Goal: Task Accomplishment & Management: Complete application form

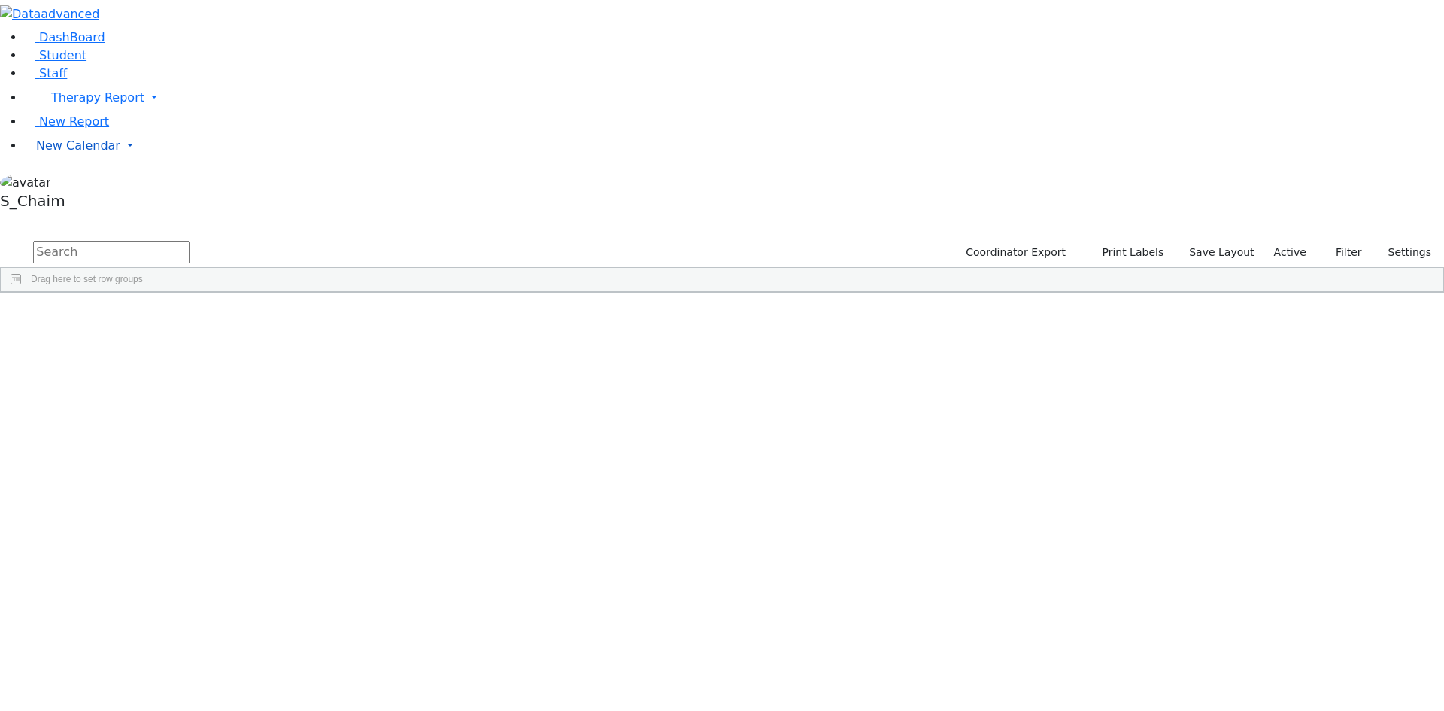
click at [95, 105] on span "New Calendar" at bounding box center [97, 97] width 93 height 14
click at [77, 183] on span "Calendar" at bounding box center [59, 175] width 54 height 14
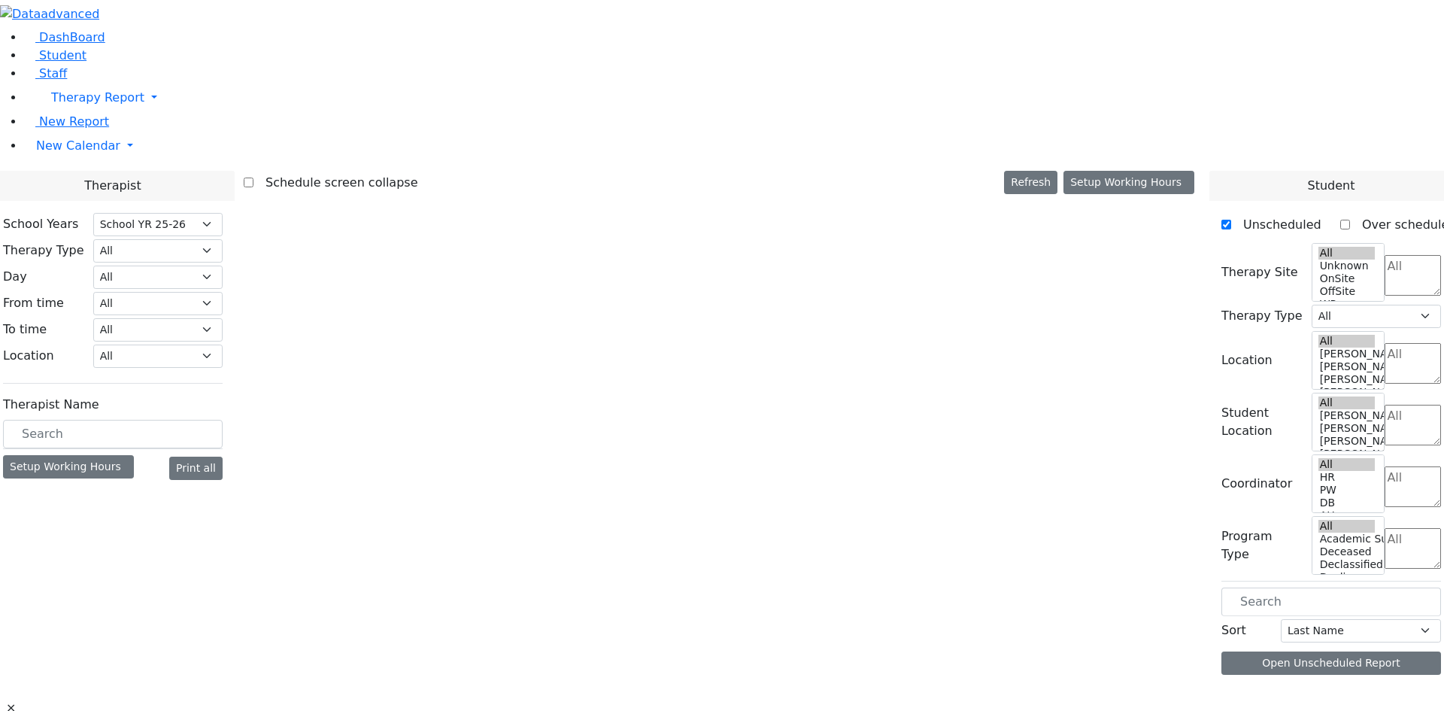
select select "212"
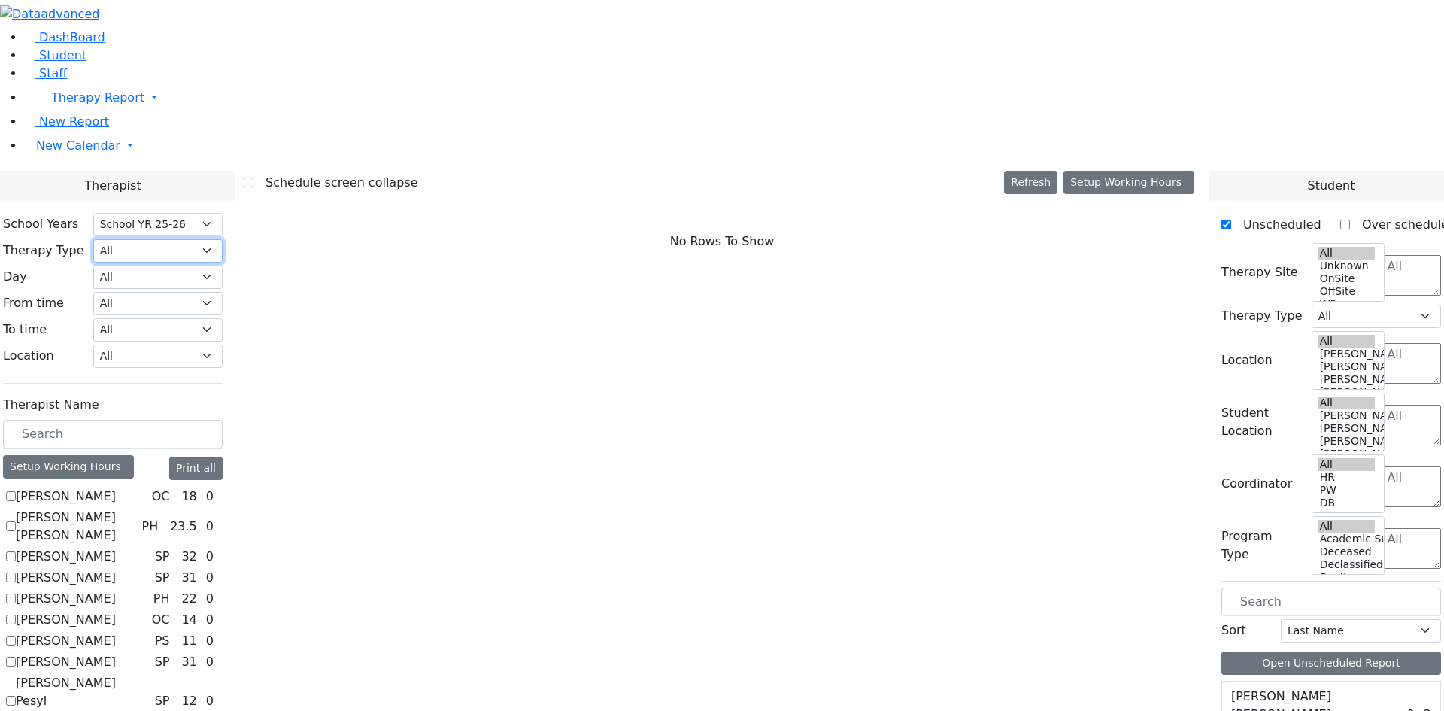
click at [223, 239] on select "All Psych Hearing Vision Speech Physical Occupational" at bounding box center [157, 250] width 129 height 23
select select "1"
click at [223, 239] on select "All Psych Hearing Vision Speech Physical Occupational" at bounding box center [157, 250] width 129 height 23
select select "1"
click at [116, 587] on label "[PERSON_NAME]" at bounding box center [66, 596] width 100 height 18
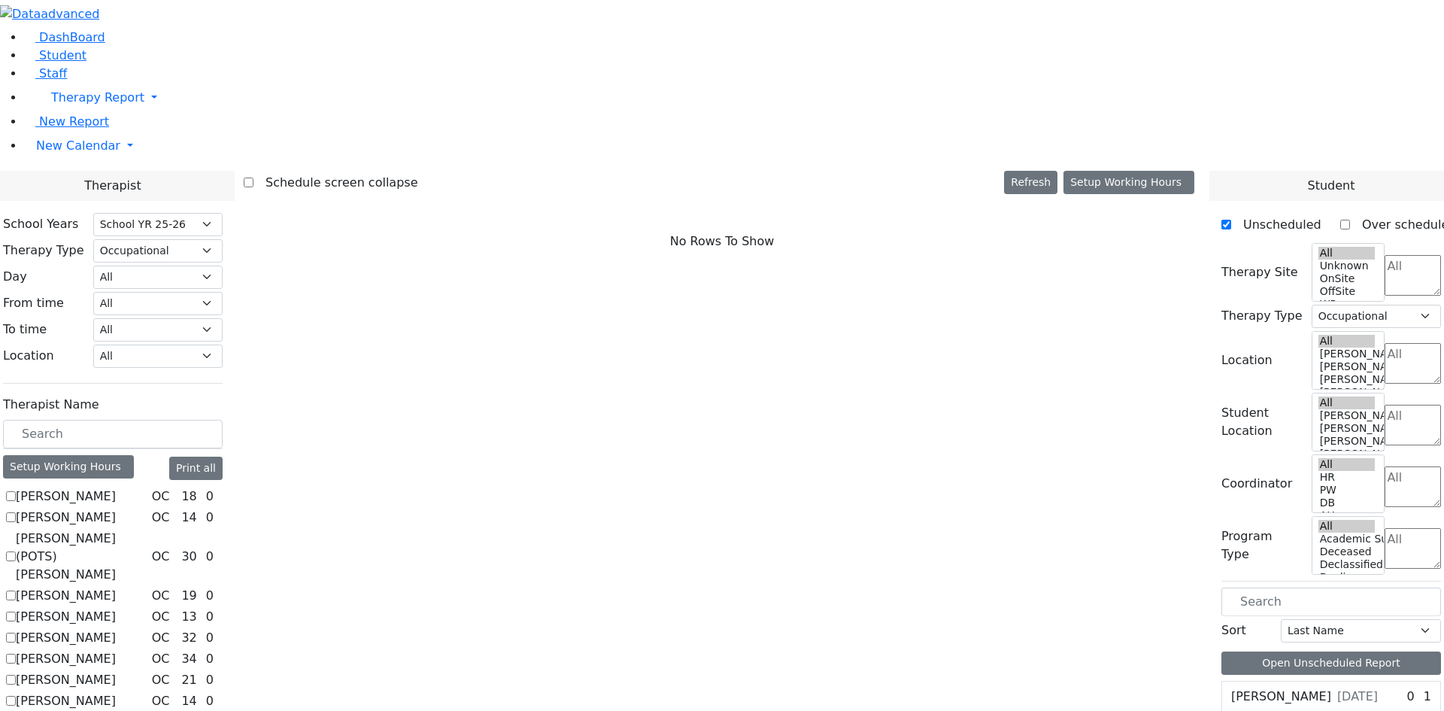
click at [16, 590] on input "[PERSON_NAME]" at bounding box center [11, 595] width 10 height 10
checkbox input "true"
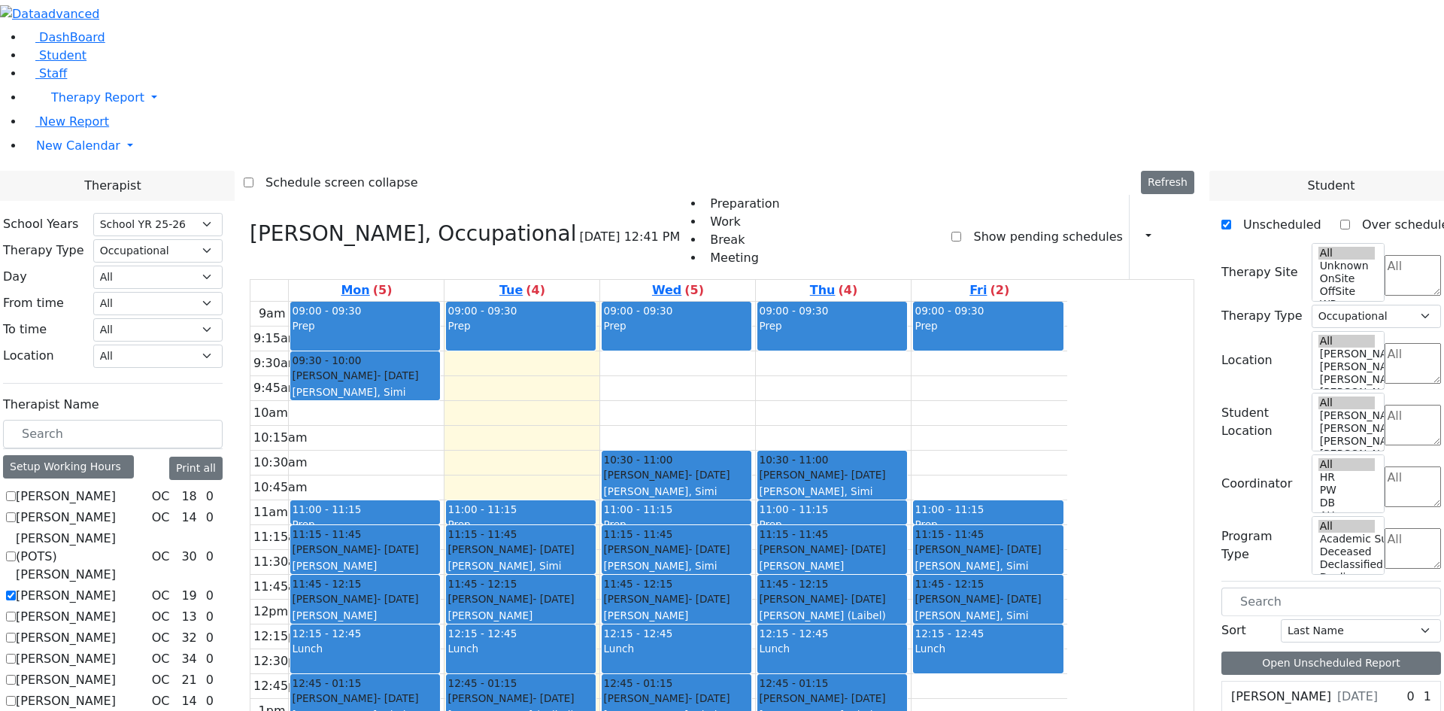
click at [1384, 255] on textarea "Search" at bounding box center [1412, 275] width 56 height 41
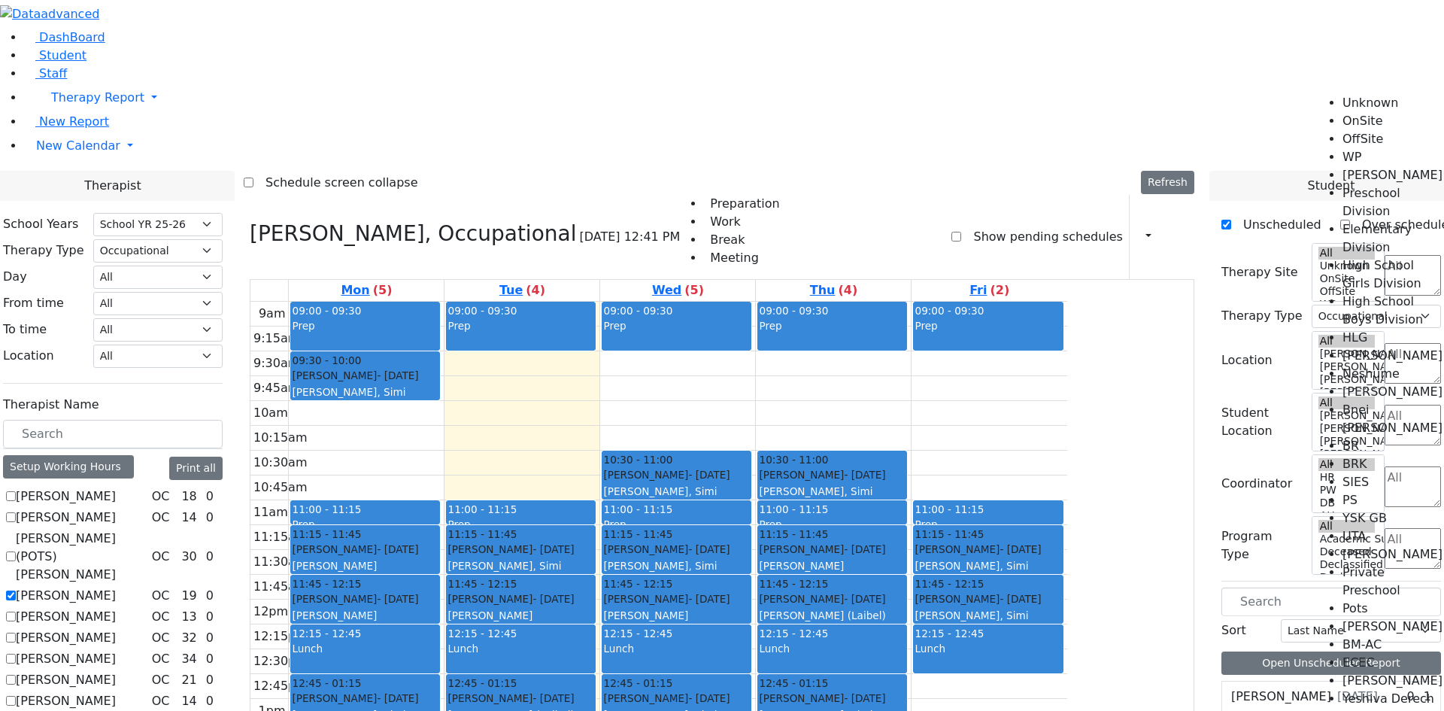
scroll to position [150, 0]
click at [1372, 293] on li "High School Boys Division" at bounding box center [1393, 311] width 102 height 36
select select "12"
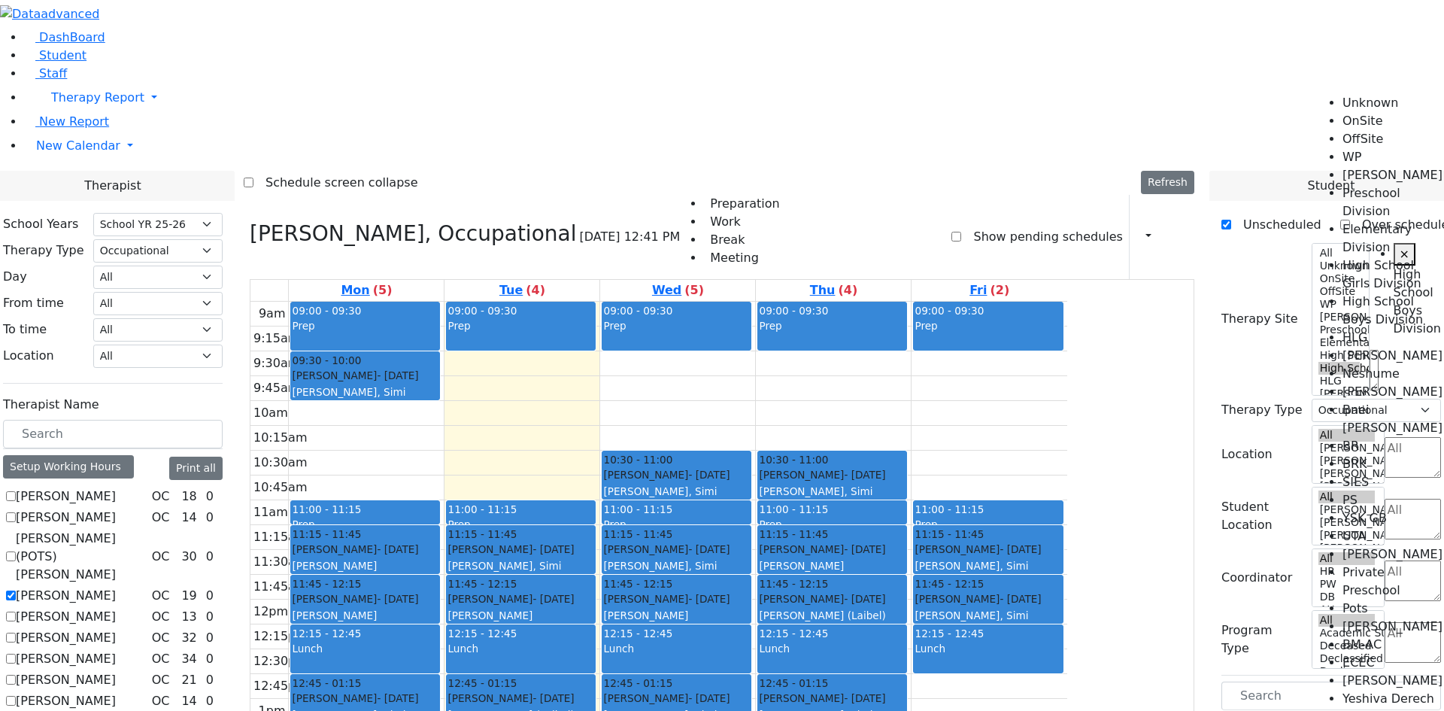
scroll to position [122, 0]
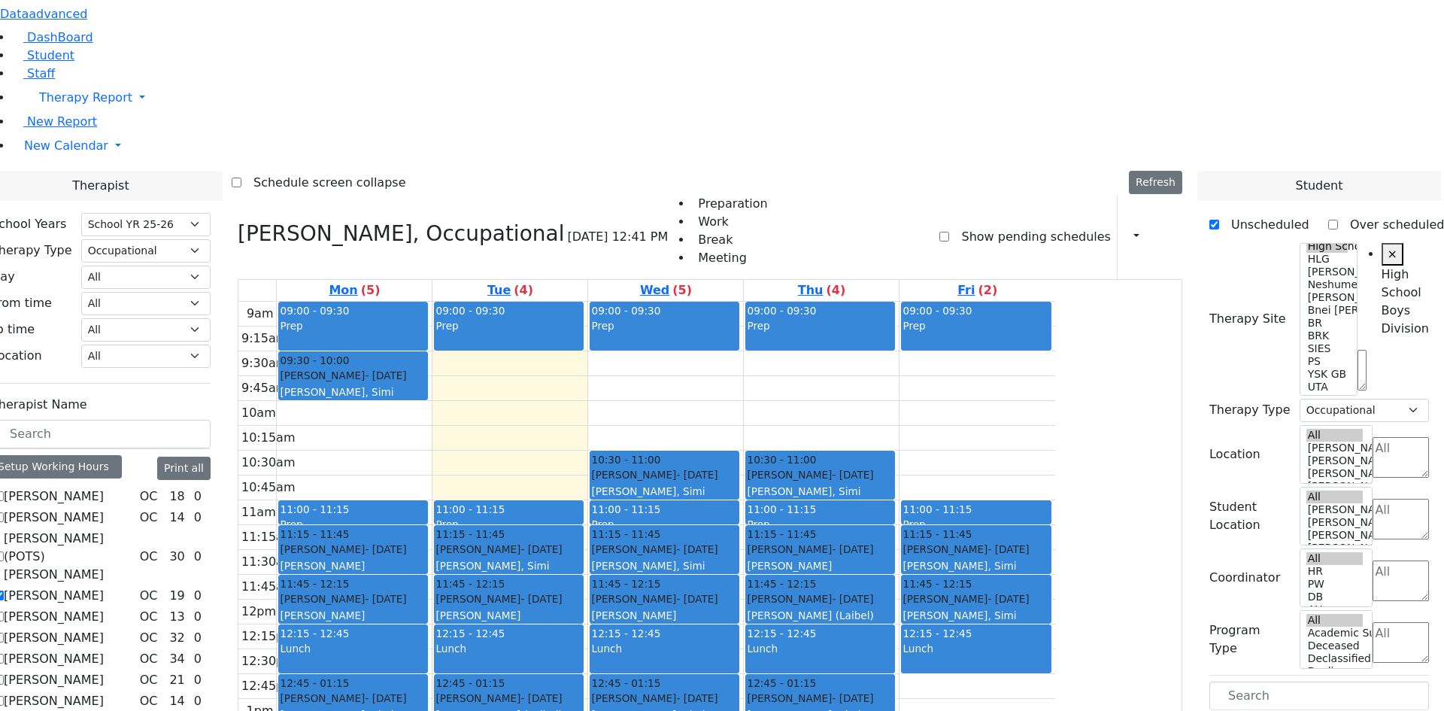
drag, startPoint x: 1285, startPoint y: 432, endPoint x: 678, endPoint y: 148, distance: 670.1
click at [678, 171] on div "Therapist School Years Select School YR Summer YR 25 School YR 25-26 Summer YR …" at bounding box center [710, 640] width 1462 height 938
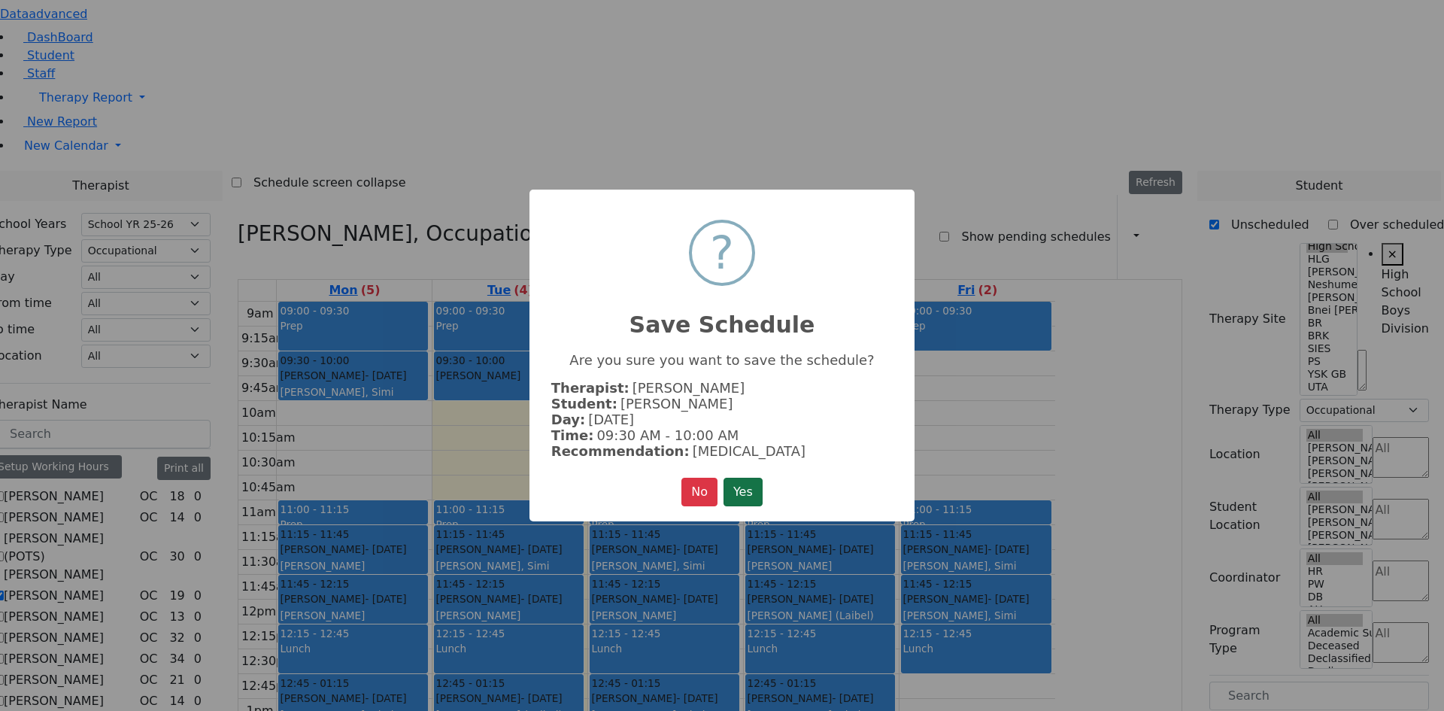
click at [735, 498] on button "Yes" at bounding box center [742, 491] width 39 height 29
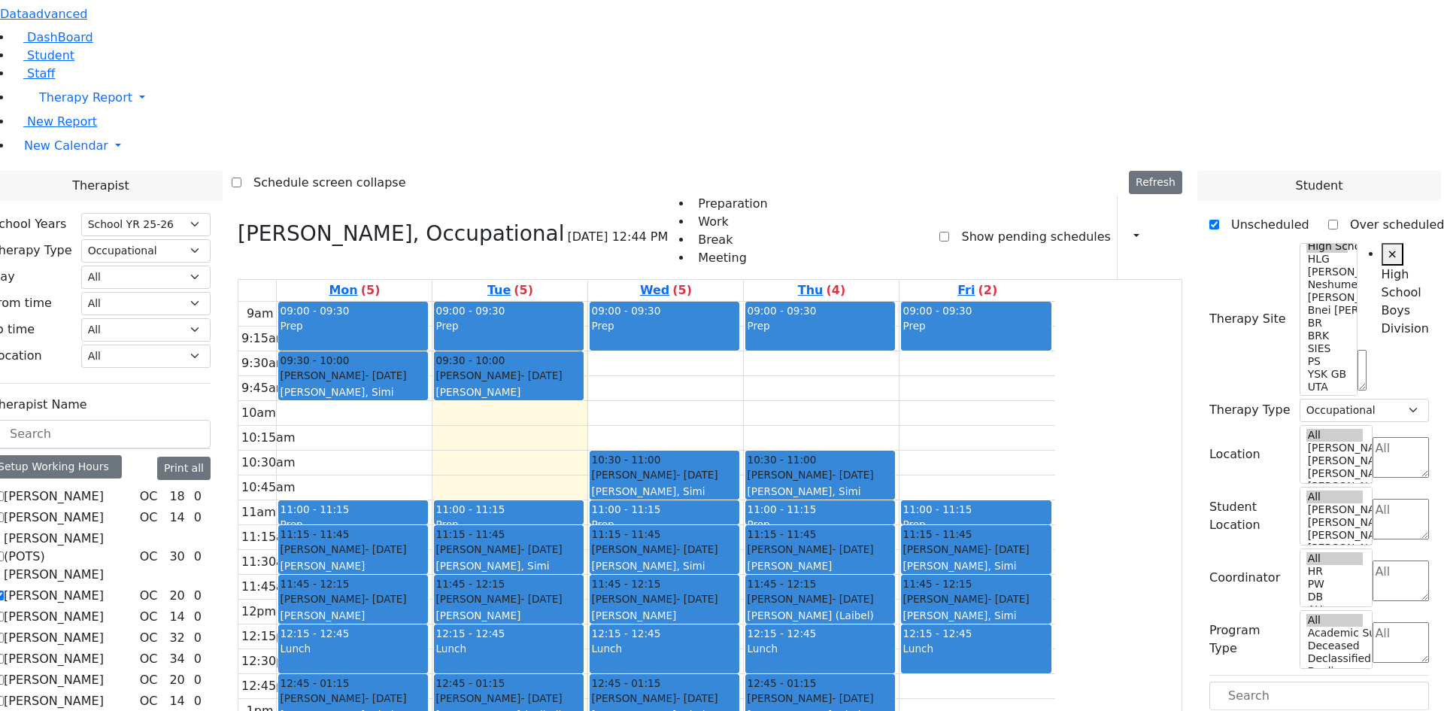
drag, startPoint x: 1238, startPoint y: 438, endPoint x: 994, endPoint y: 167, distance: 364.7
click at [994, 171] on div "Therapist School Years Select School YR Summer YR 25 School YR 25-26 Summer YR …" at bounding box center [710, 640] width 1462 height 938
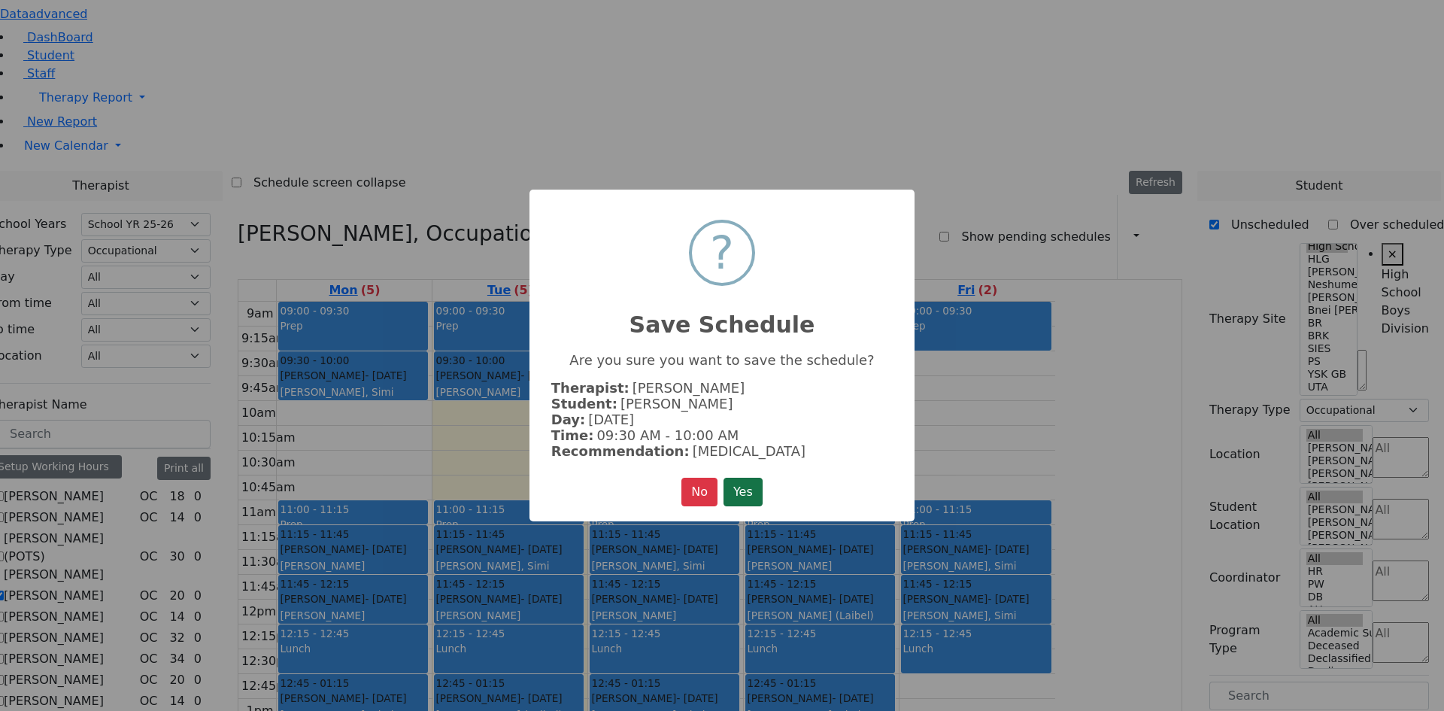
click at [760, 479] on button "Yes" at bounding box center [742, 491] width 39 height 29
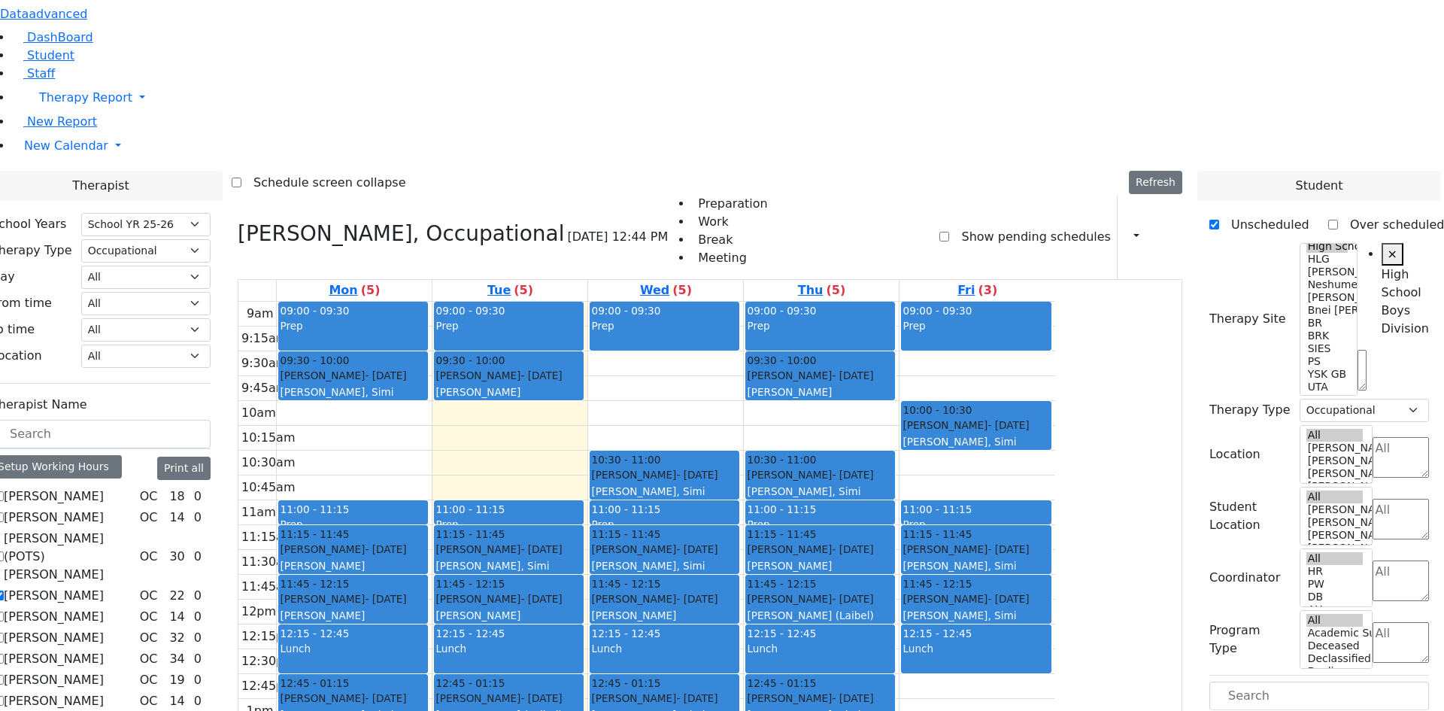
drag, startPoint x: 1271, startPoint y: 440, endPoint x: 845, endPoint y: 159, distance: 509.7
click at [845, 171] on div "Therapist School Years Select School YR Summer YR 25 School YR 25-26 Summer YR …" at bounding box center [710, 622] width 1462 height 903
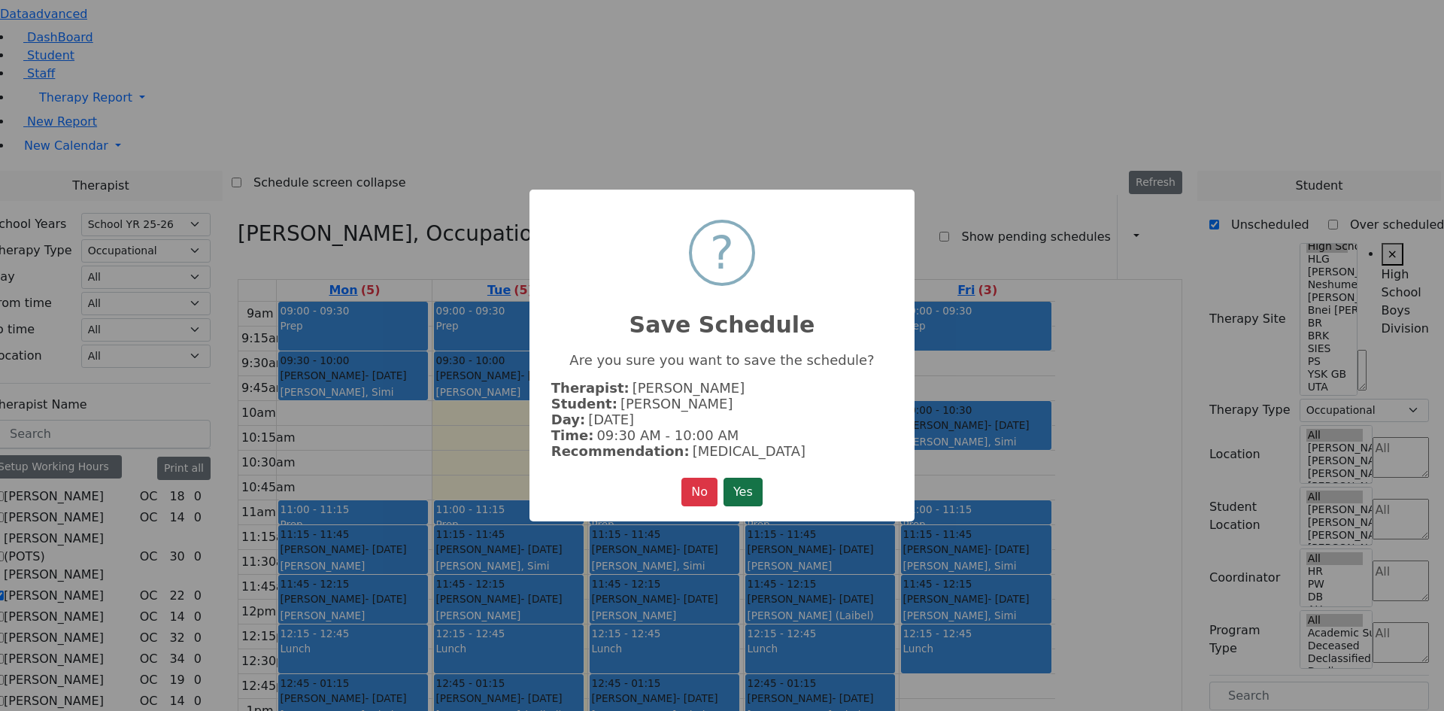
click at [747, 488] on button "Yes" at bounding box center [742, 491] width 39 height 29
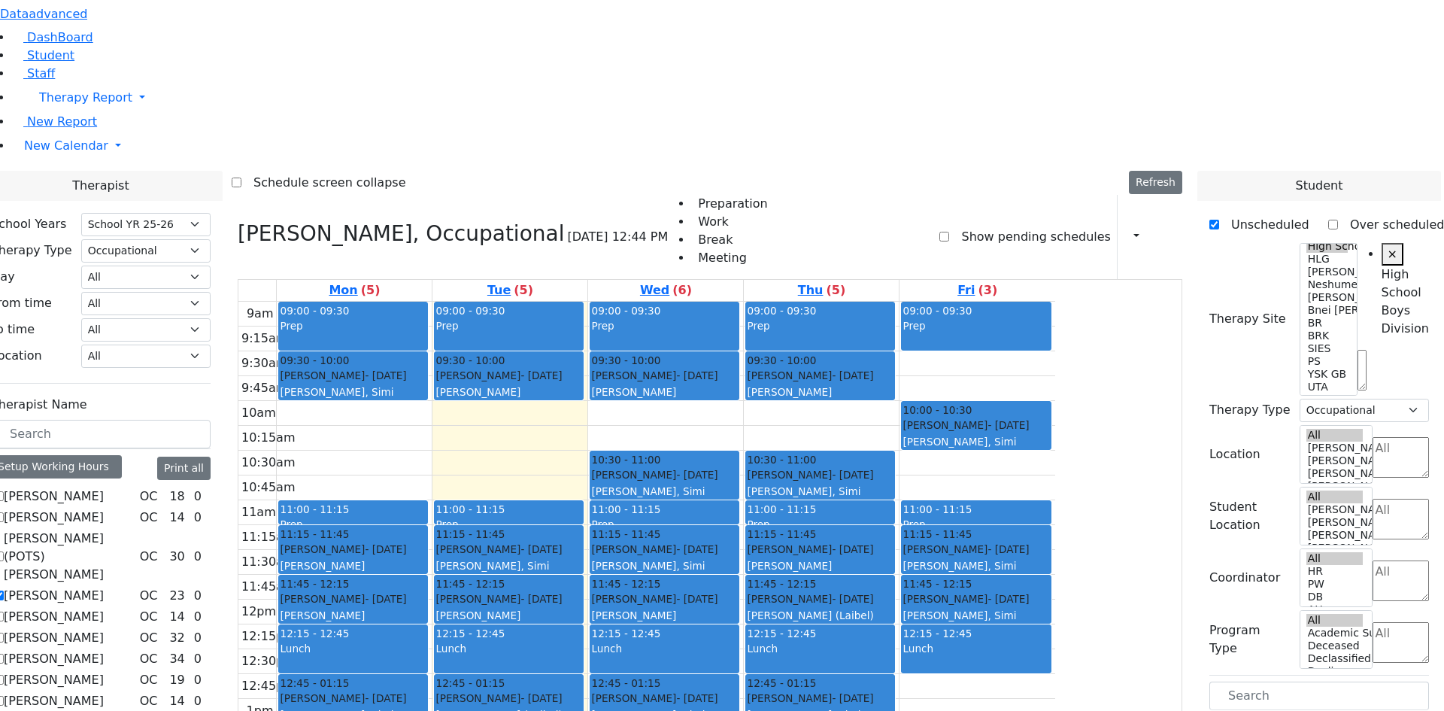
drag, startPoint x: 1269, startPoint y: 435, endPoint x: 1164, endPoint y: 147, distance: 307.1
click at [1164, 171] on div "Therapist School Years Select School YR Summer YR 25 School YR 25-26 Summer YR …" at bounding box center [710, 622] width 1462 height 903
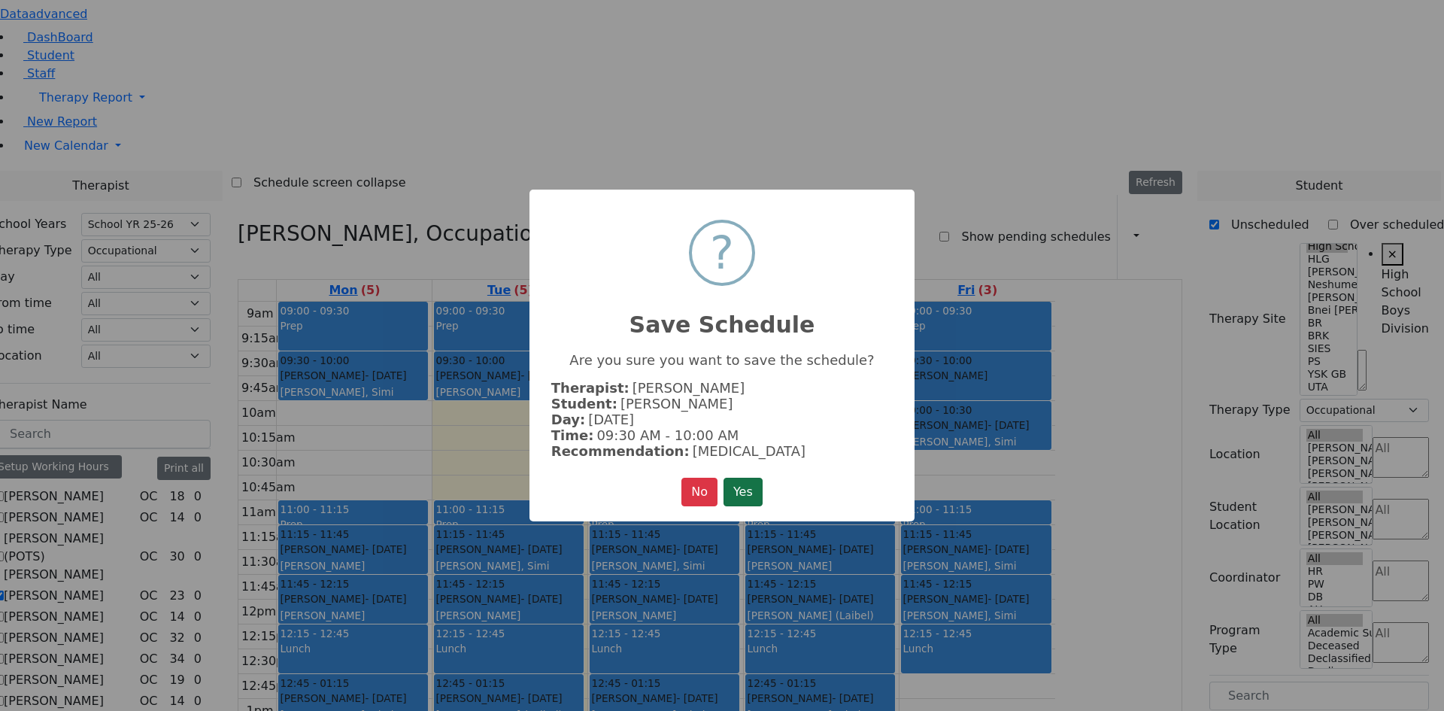
click at [739, 489] on button "Yes" at bounding box center [742, 491] width 39 height 29
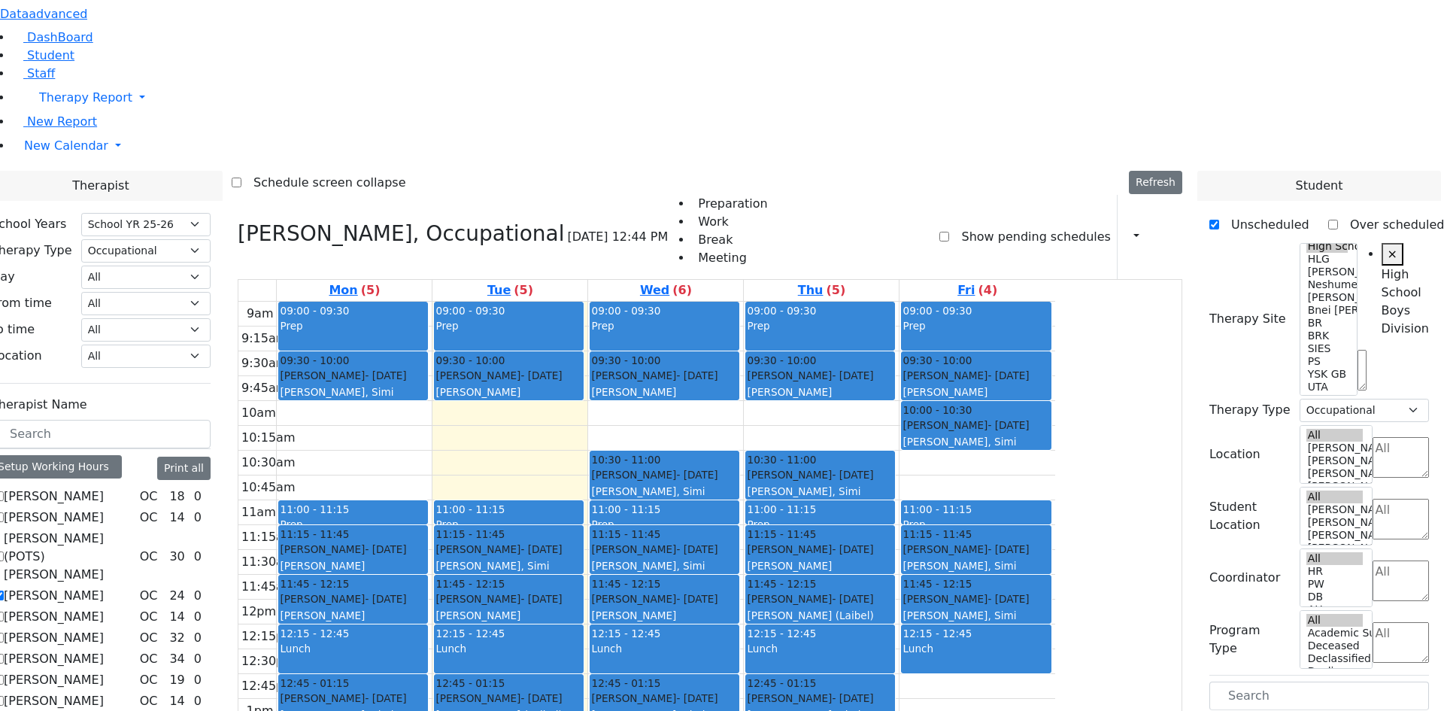
drag, startPoint x: 1251, startPoint y: 380, endPoint x: 681, endPoint y: 532, distance: 589.9
click at [681, 532] on div "Therapist School Years Select School YR Summer YR 25 School YR 25-26 Summer YR …" at bounding box center [710, 605] width 1462 height 868
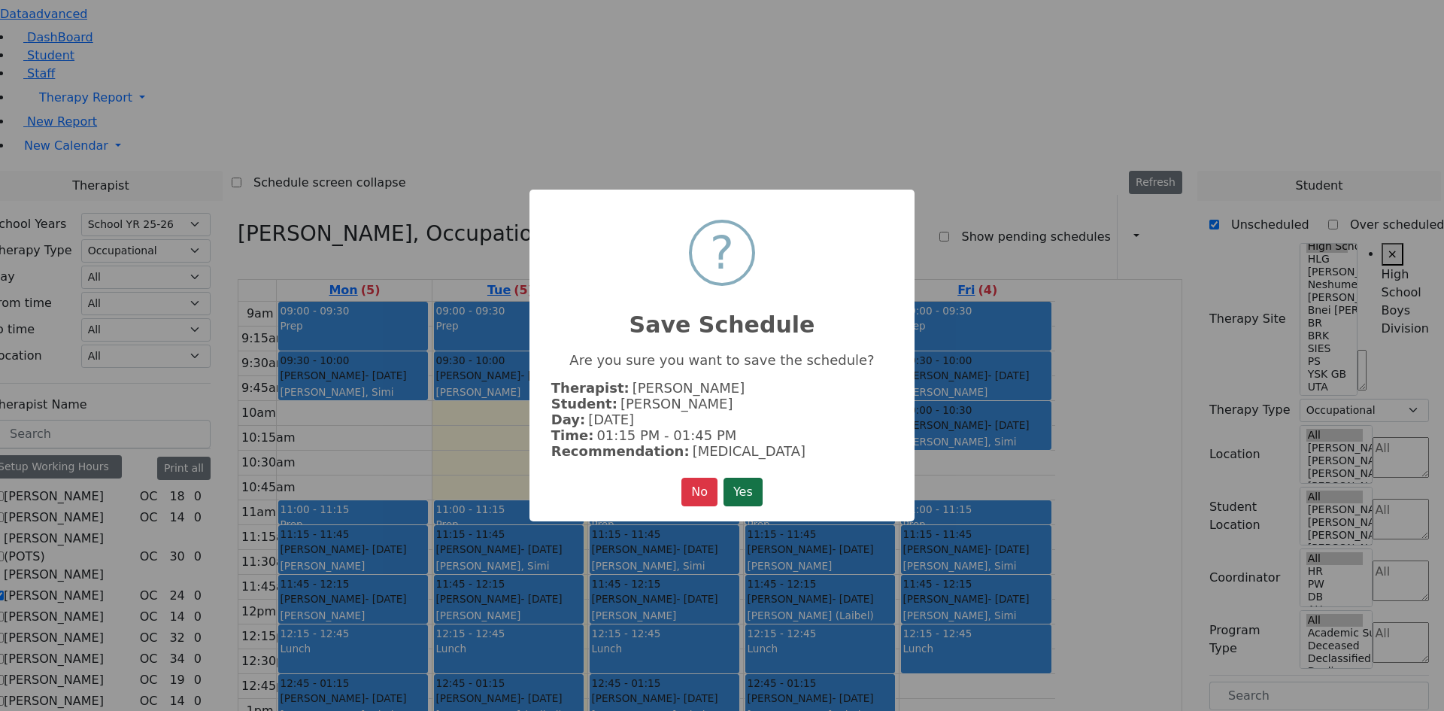
click at [761, 488] on button "Yes" at bounding box center [742, 491] width 39 height 29
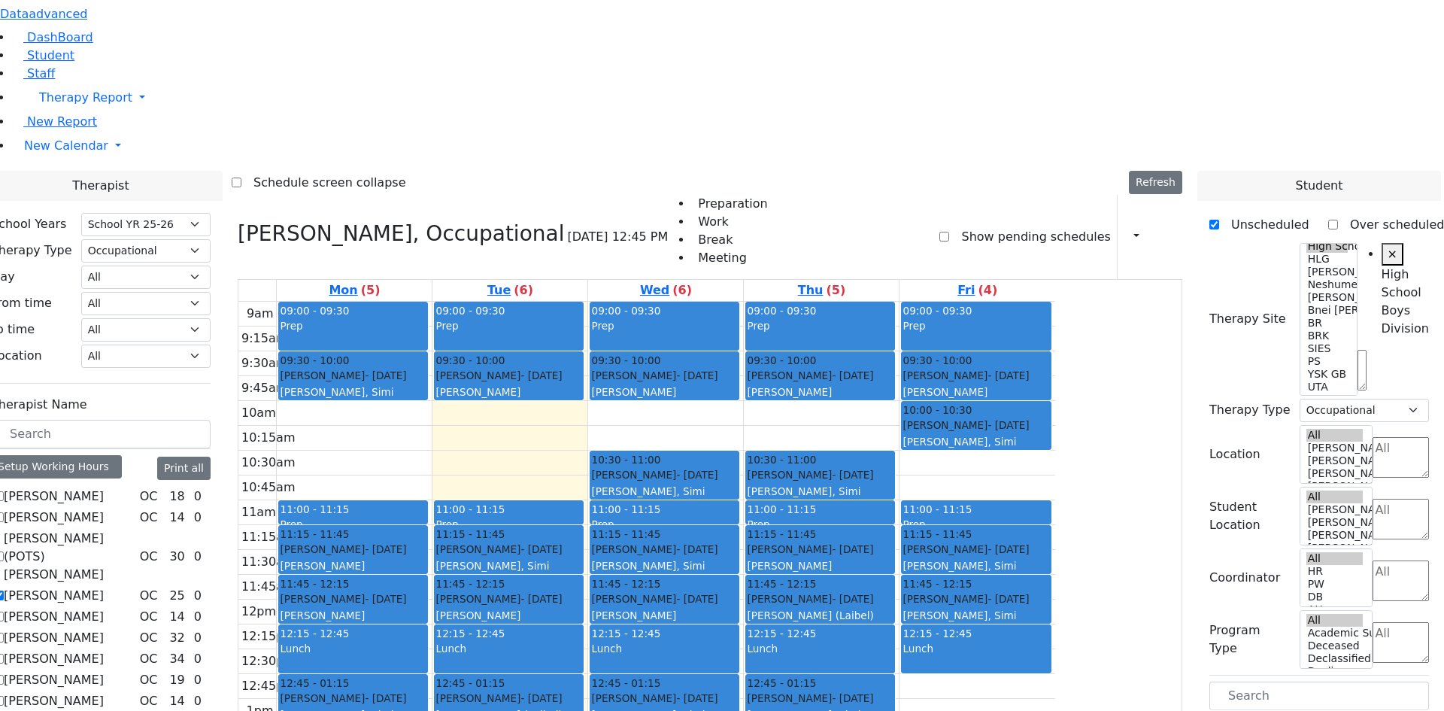
drag, startPoint x: 1246, startPoint y: 377, endPoint x: 993, endPoint y: 533, distance: 297.4
click at [993, 533] on div "Therapist School Years Select School YR Summer YR 25 School YR 25-26 Summer YR …" at bounding box center [710, 605] width 1462 height 868
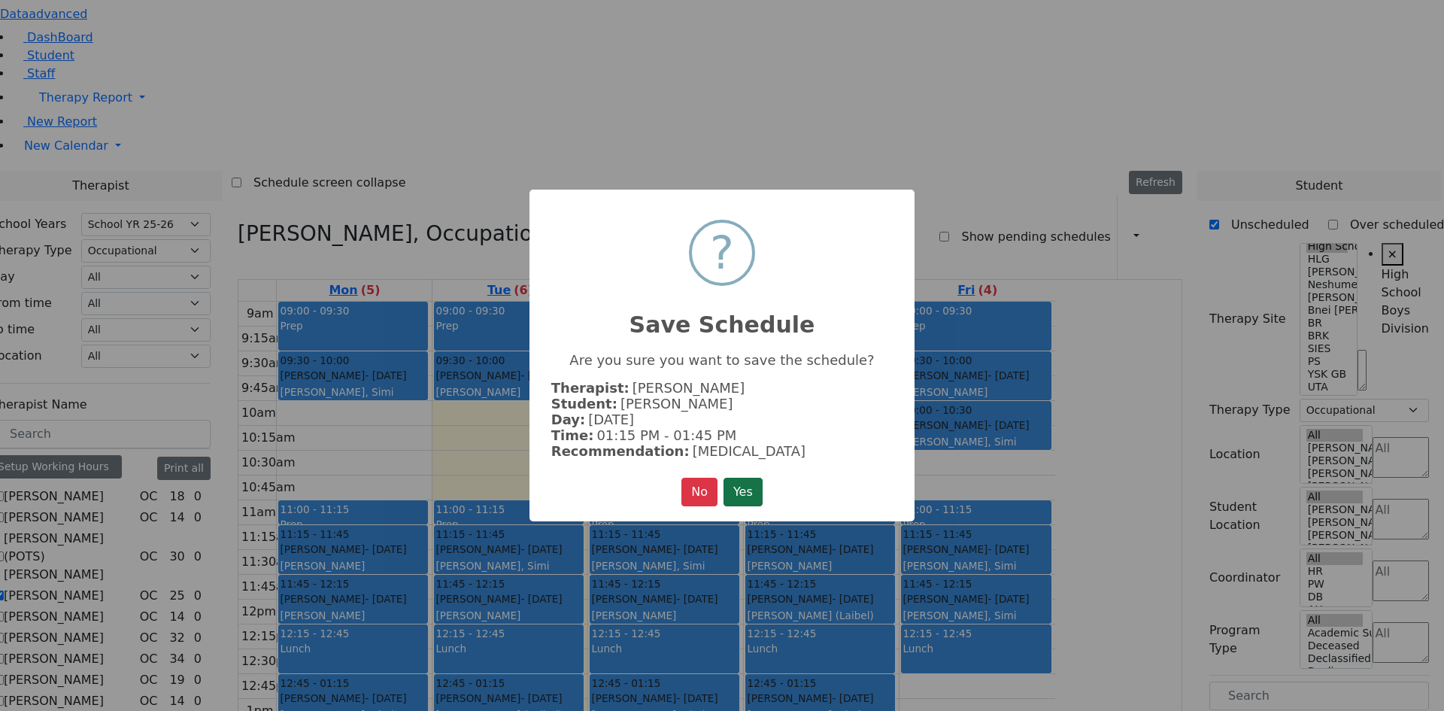
click at [739, 490] on button "Yes" at bounding box center [742, 491] width 39 height 29
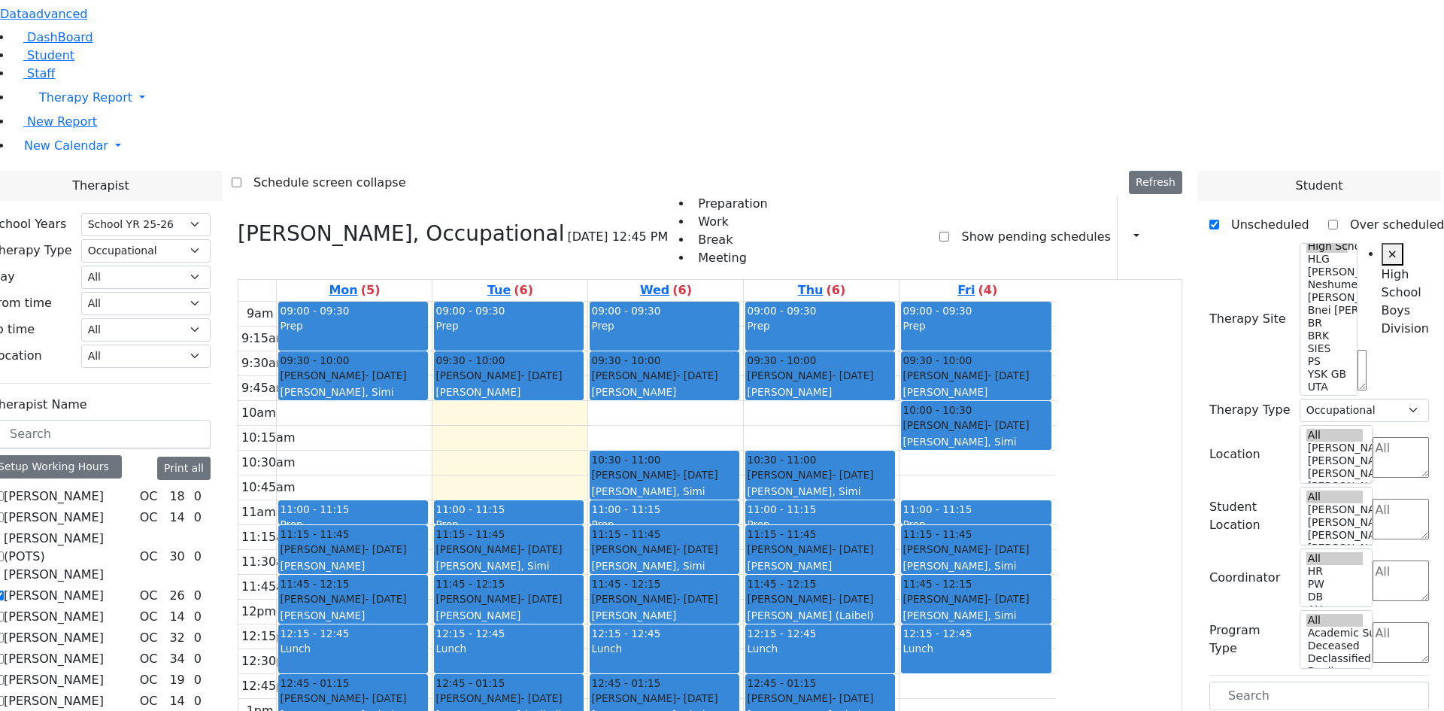
drag, startPoint x: 1261, startPoint y: 417, endPoint x: 511, endPoint y: 205, distance: 779.6
click at [511, 205] on div "Therapist School Years Select School YR Summer YR 25 School YR 25-26 Summer YR …" at bounding box center [710, 603] width 1462 height 864
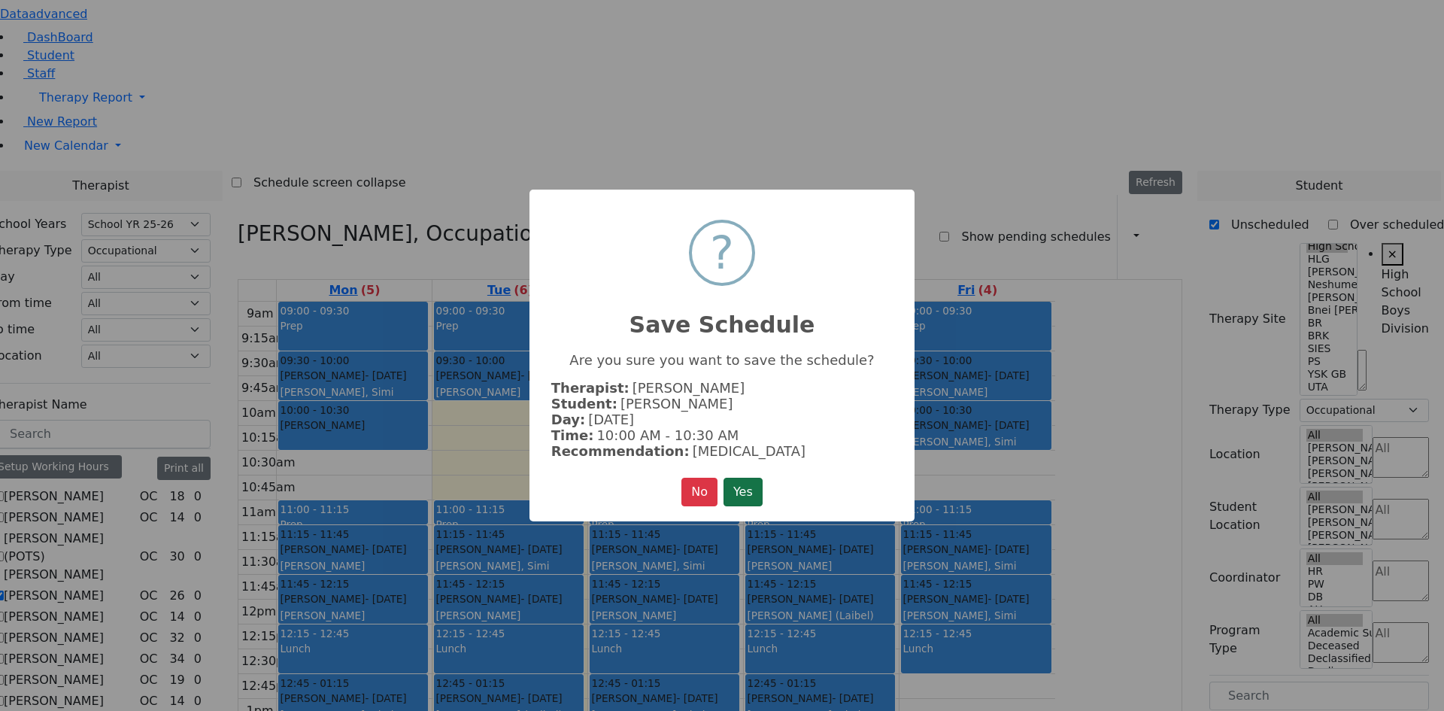
click at [756, 489] on button "Yes" at bounding box center [742, 491] width 39 height 29
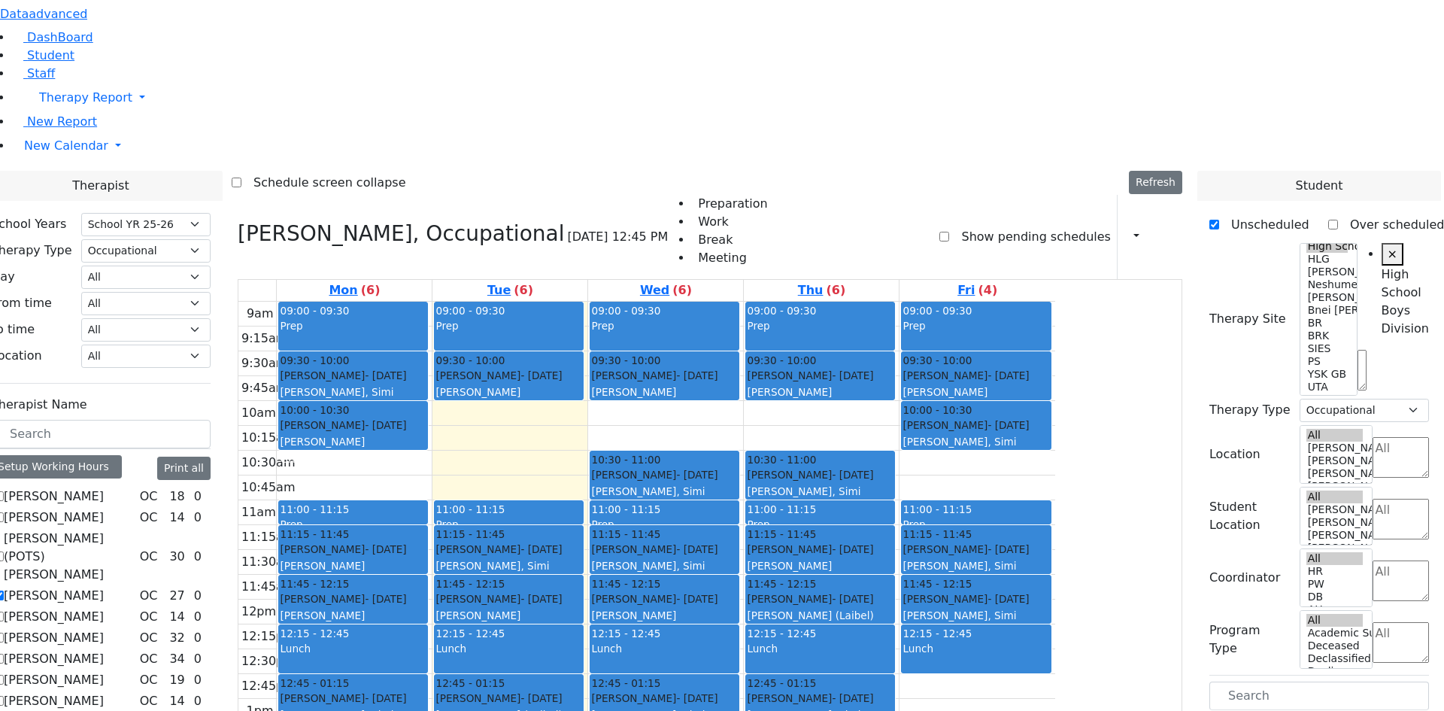
drag, startPoint x: 1250, startPoint y: 408, endPoint x: 851, endPoint y: 198, distance: 451.0
click at [851, 198] on div "Therapist School Years Select School YR Summer YR 25 School YR 25-26 Summer YR …" at bounding box center [710, 603] width 1462 height 864
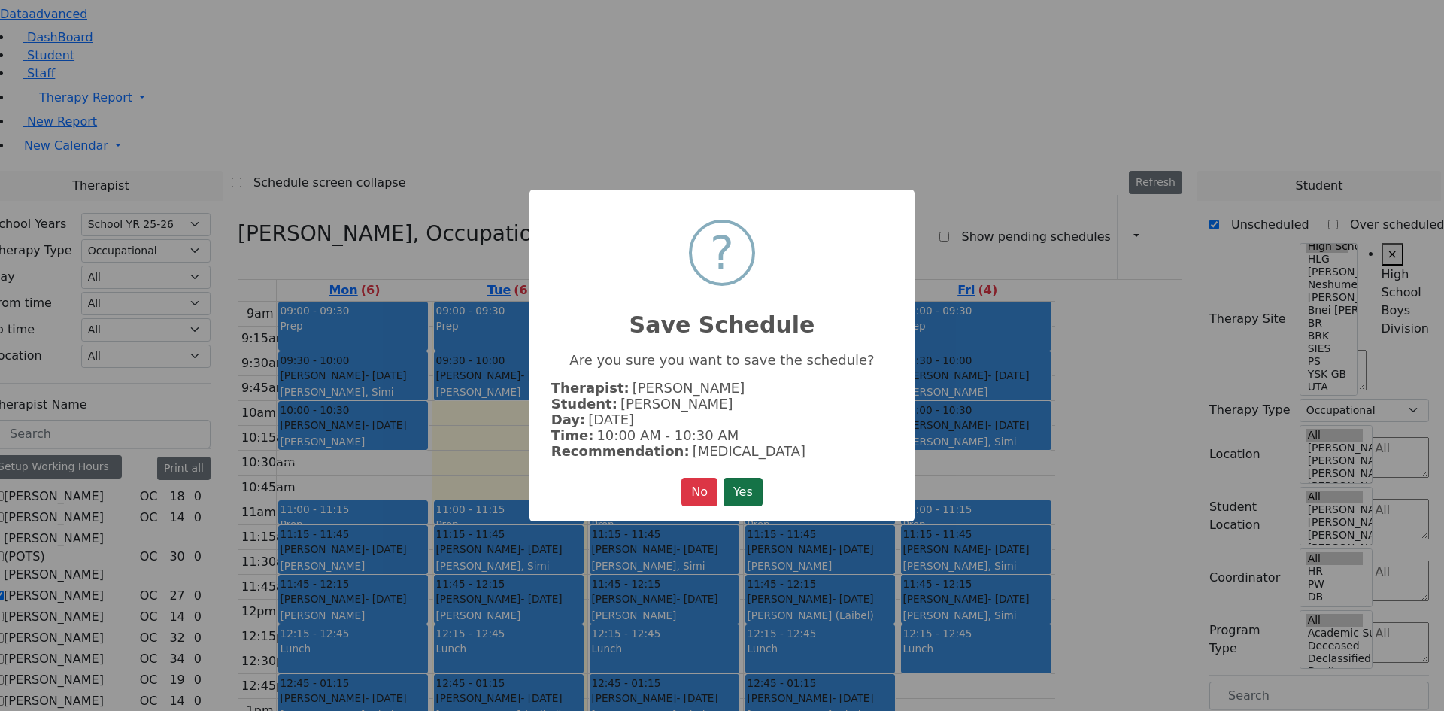
click at [741, 478] on button "Yes" at bounding box center [742, 491] width 39 height 29
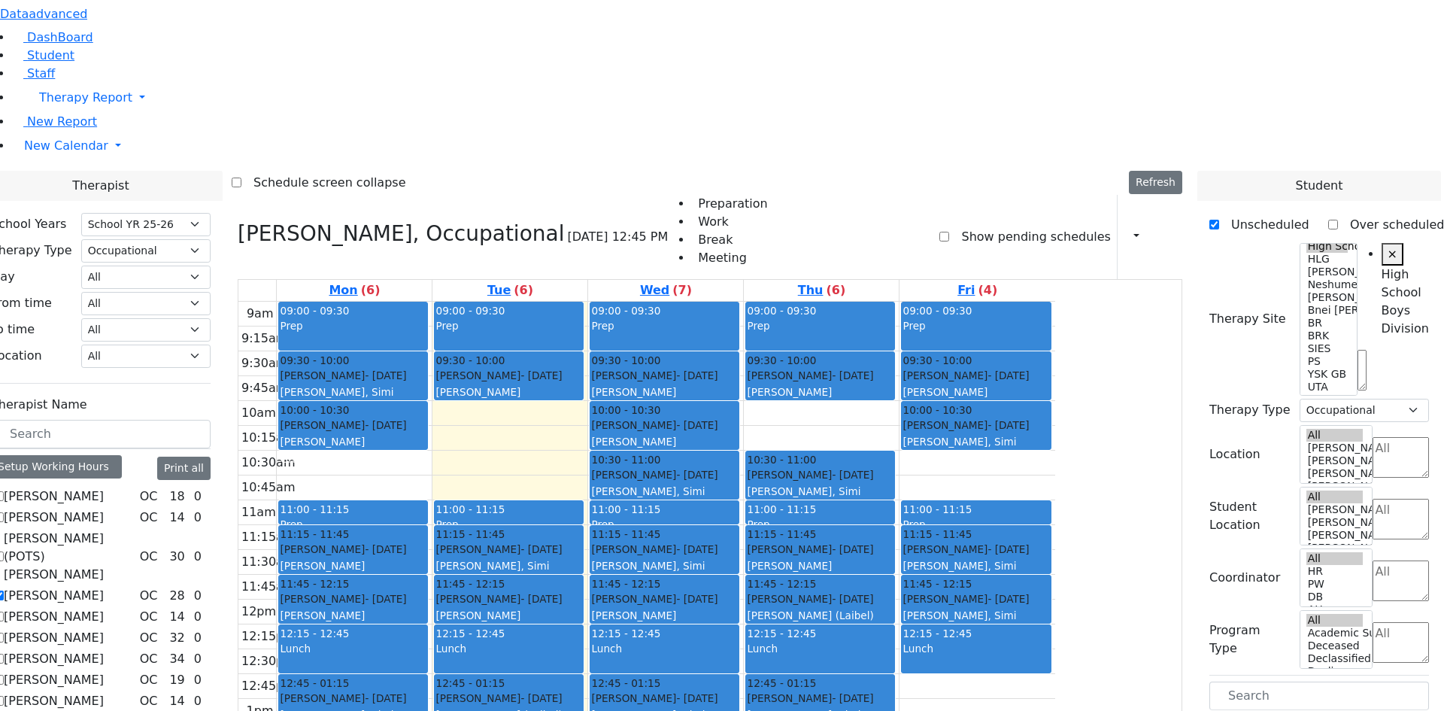
drag, startPoint x: 1265, startPoint y: 450, endPoint x: 758, endPoint y: 528, distance: 512.8
click at [758, 528] on div "Therapist School Years Select School YR Summer YR 25 School YR 25-26 Summer YR …" at bounding box center [710, 603] width 1462 height 864
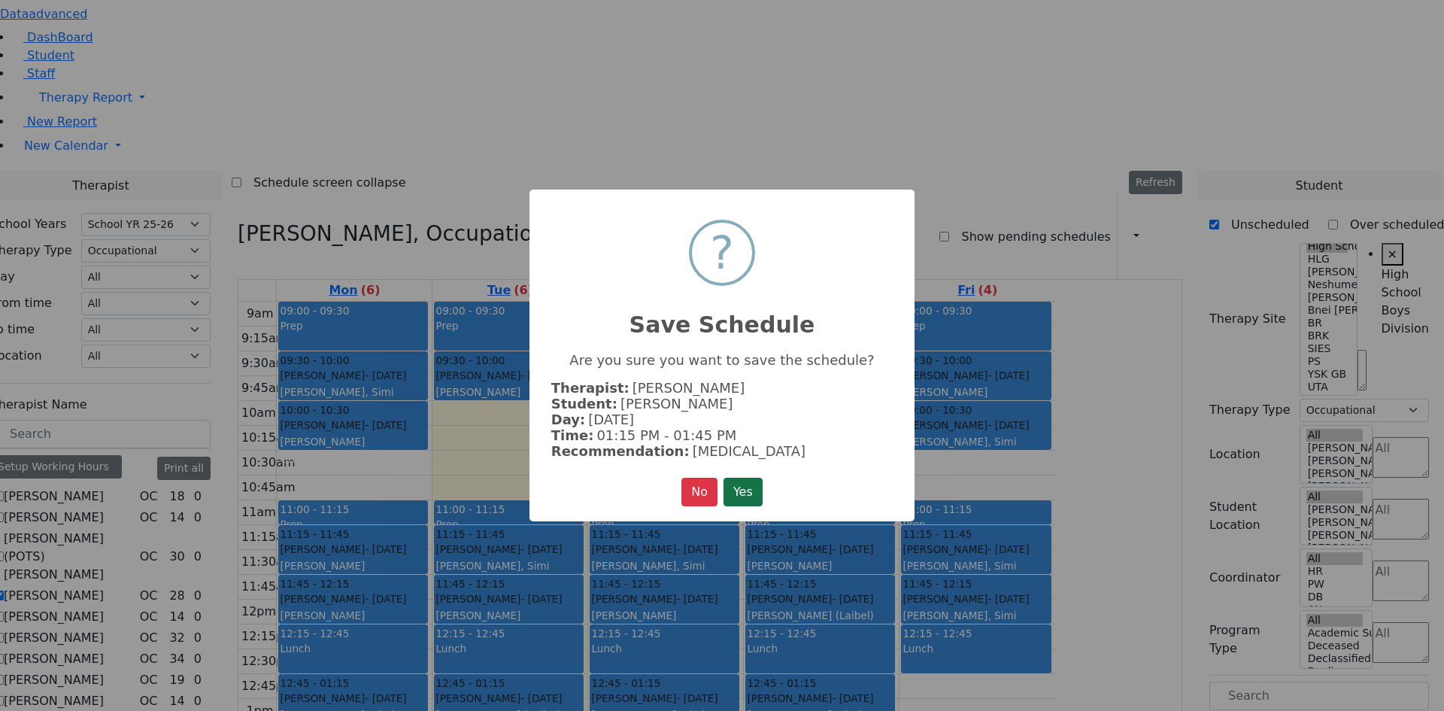
click at [751, 481] on button "Yes" at bounding box center [742, 491] width 39 height 29
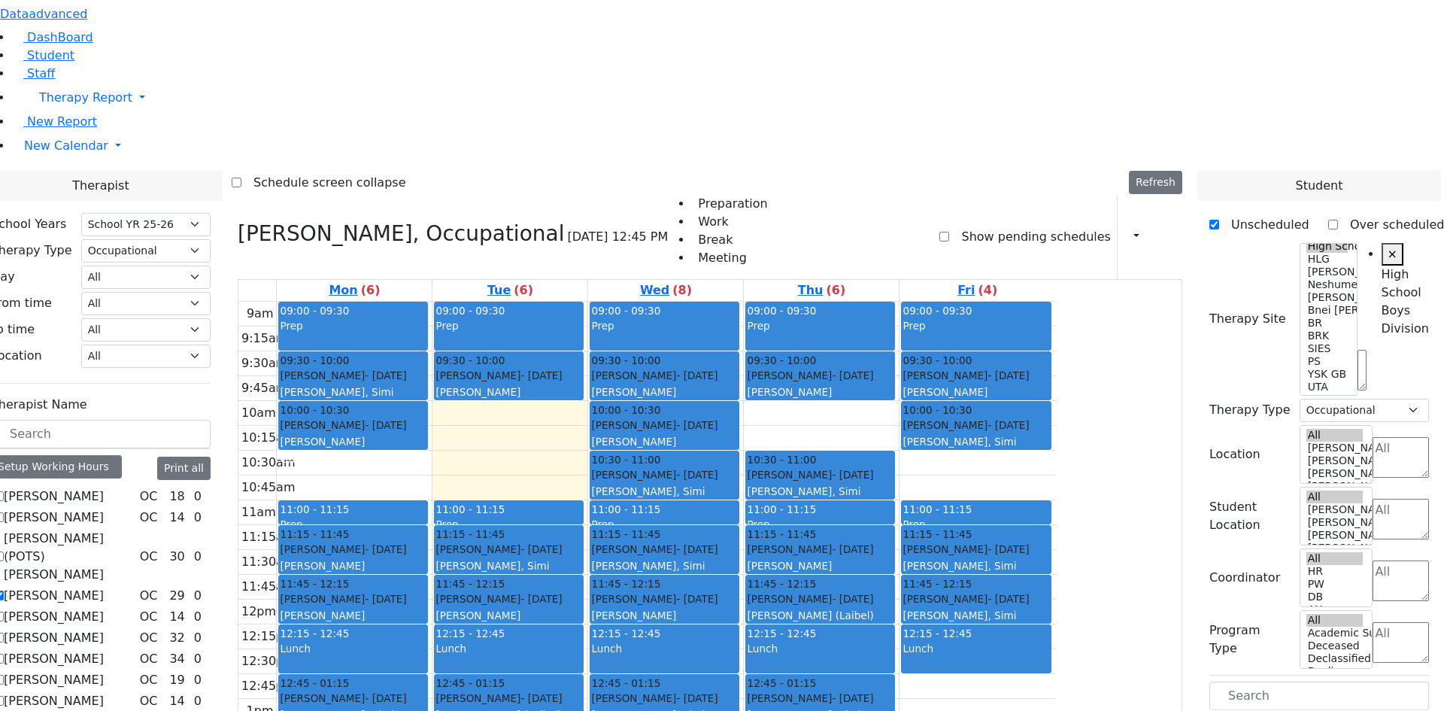
drag, startPoint x: 1244, startPoint y: 450, endPoint x: 1136, endPoint y: 267, distance: 213.0
click at [1134, 259] on div "Therapist School Years Select School YR Summer YR 25 School YR 25-26 Summer YR …" at bounding box center [710, 603] width 1462 height 864
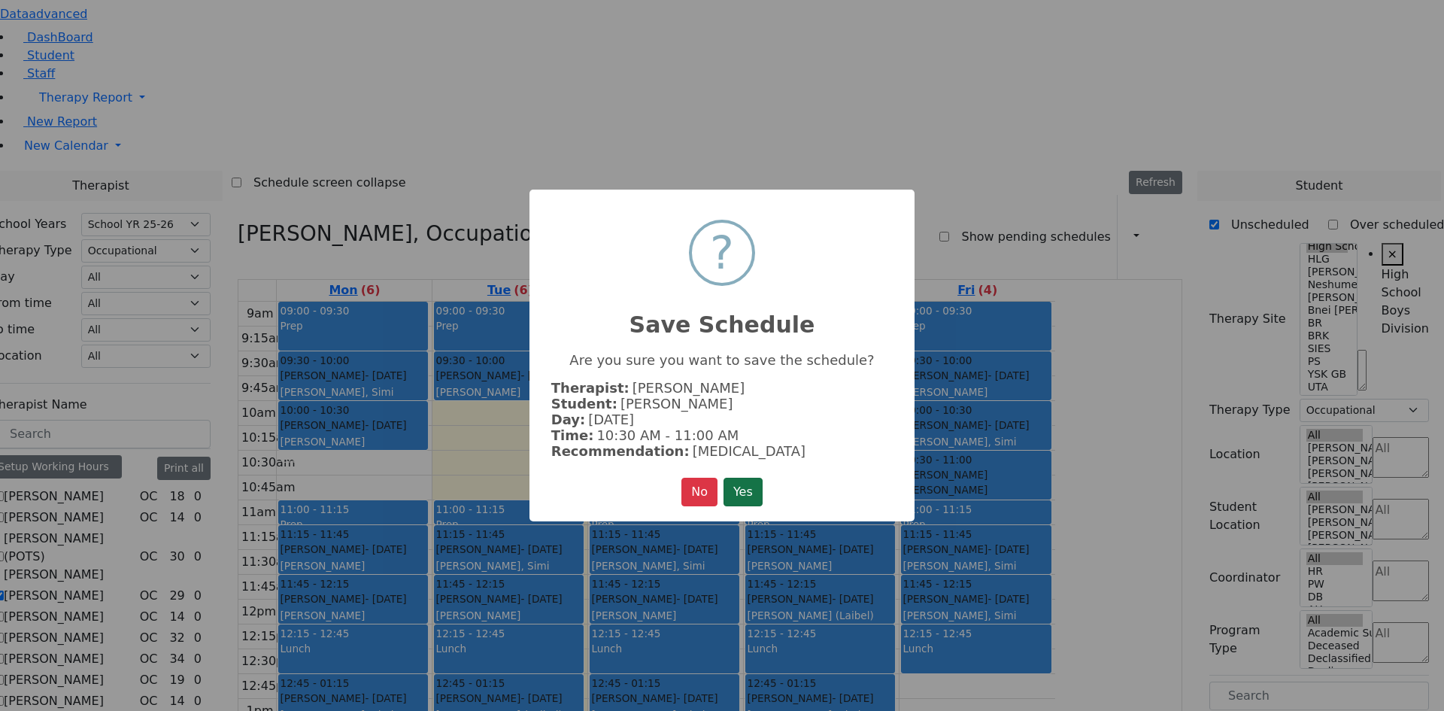
click at [744, 488] on button "Yes" at bounding box center [742, 491] width 39 height 29
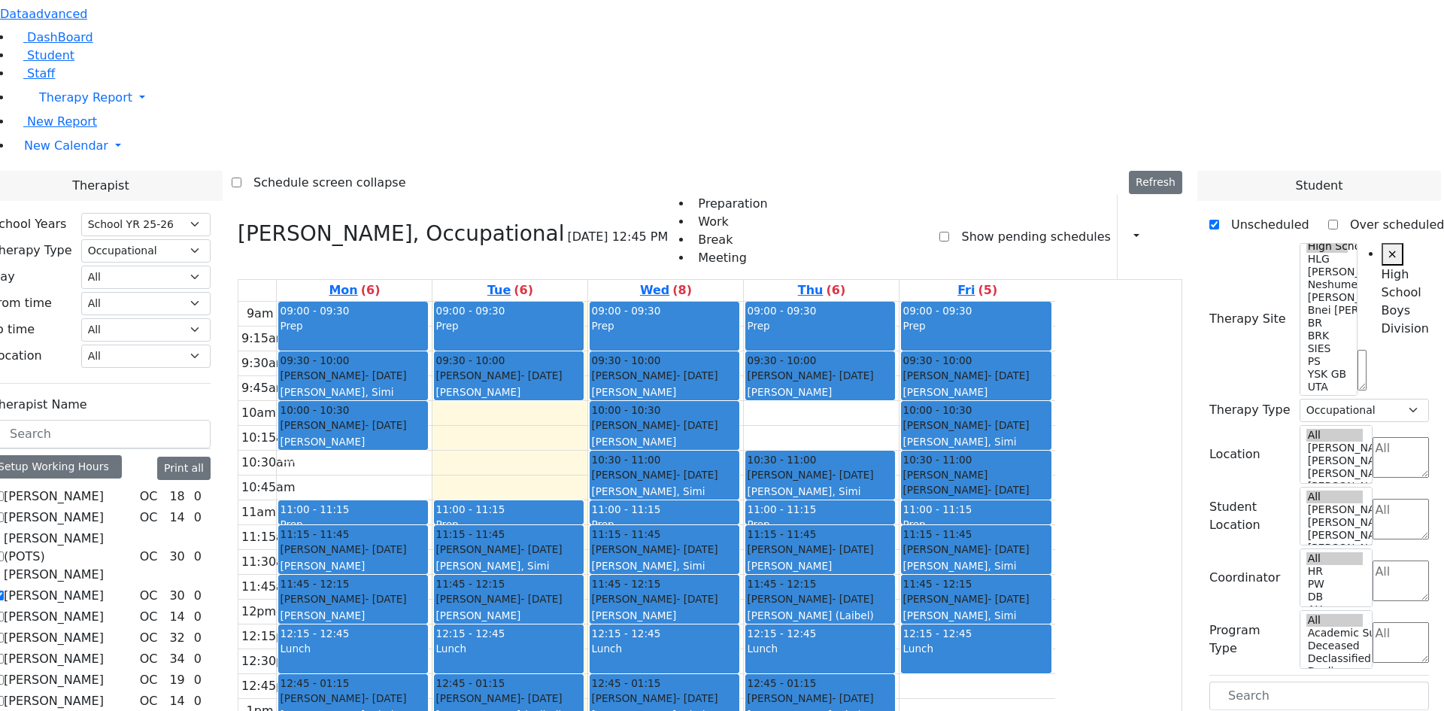
drag, startPoint x: 1259, startPoint y: 407, endPoint x: 702, endPoint y: 212, distance: 590.2
click at [702, 212] on div "Therapist School Years Select School YR Summer YR 25 School YR 25-26 Summer YR …" at bounding box center [710, 603] width 1462 height 864
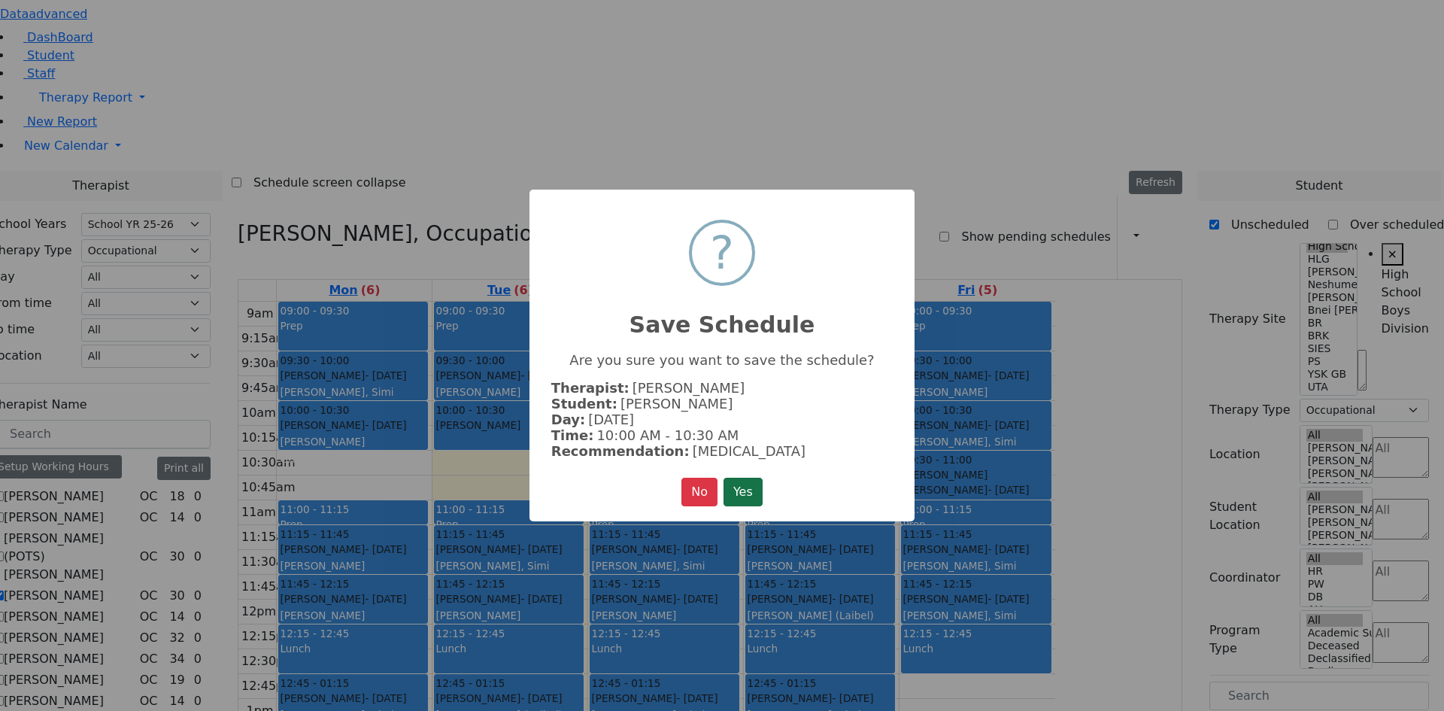
click at [743, 491] on button "Yes" at bounding box center [742, 491] width 39 height 29
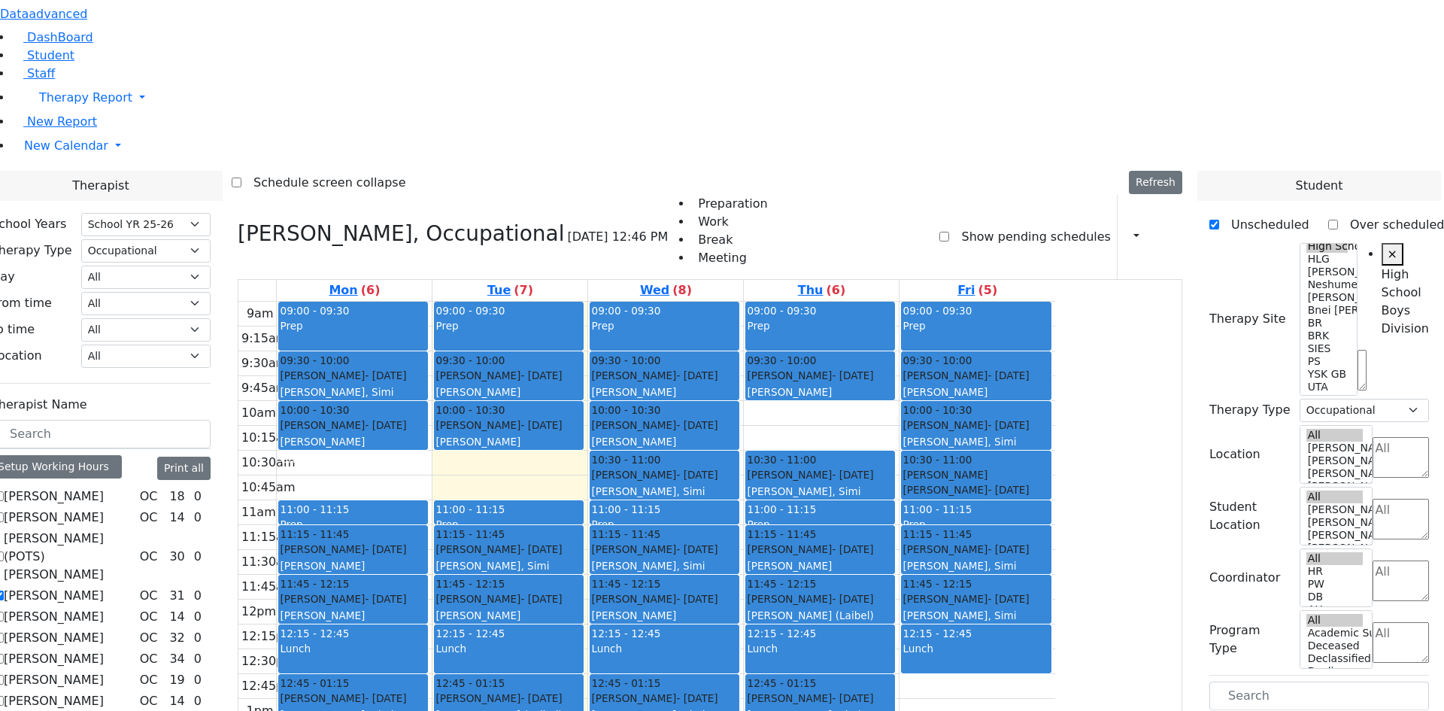
drag, startPoint x: 1275, startPoint y: 405, endPoint x: 997, endPoint y: 210, distance: 339.6
click at [997, 210] on div "Therapist School Years Select School YR Summer YR 25 School YR 25-26 Summer YR …" at bounding box center [710, 603] width 1462 height 864
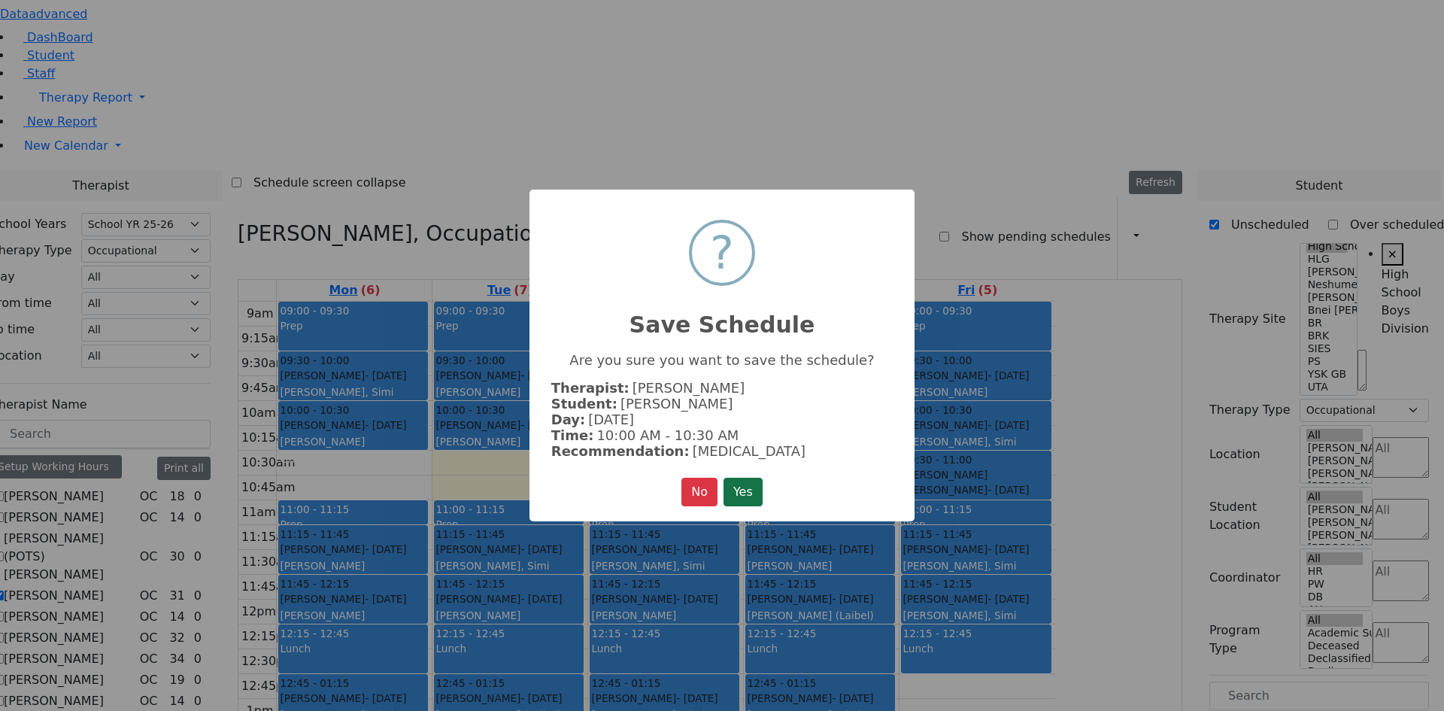
click at [737, 490] on button "Yes" at bounding box center [742, 491] width 39 height 29
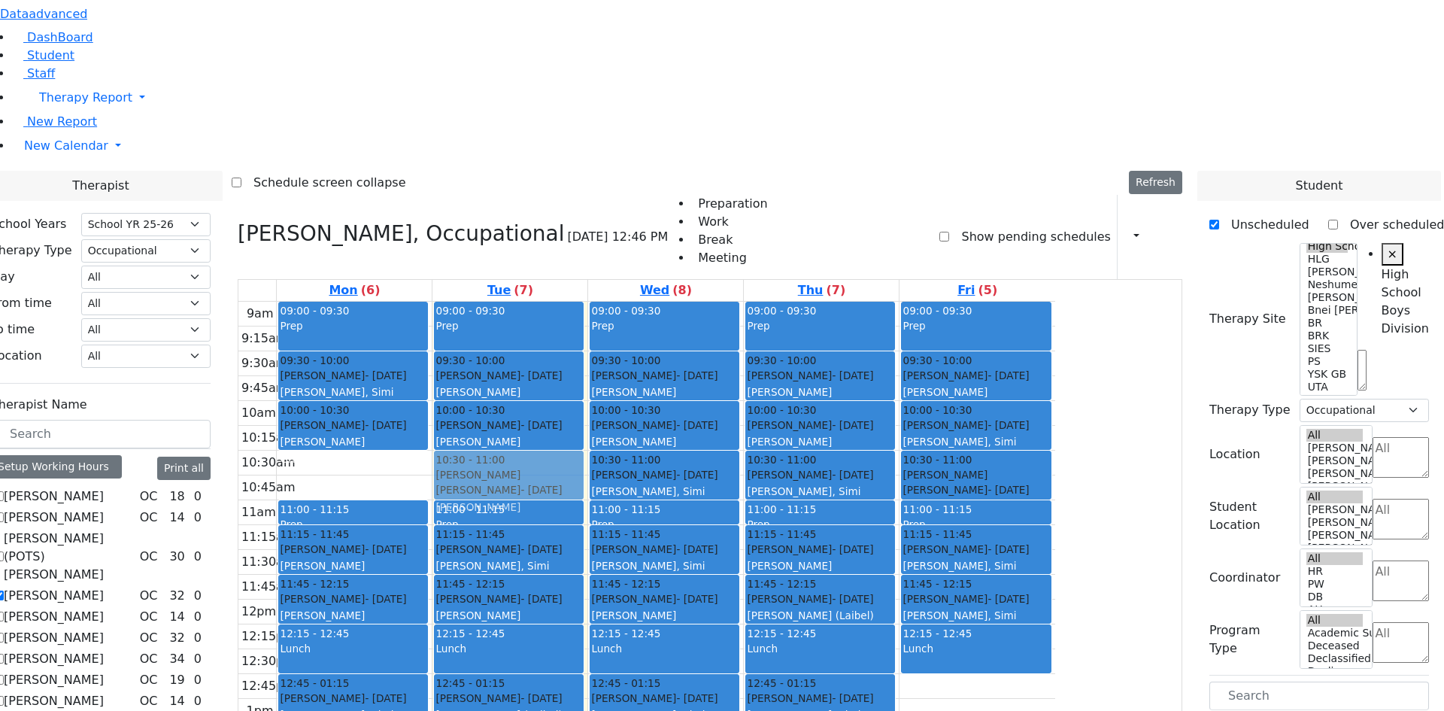
drag, startPoint x: 762, startPoint y: 544, endPoint x: 678, endPoint y: 274, distance: 282.8
click at [678, 302] on tr "09:00 - 09:30 Prep 09:30 - 10:00 Cik Yitzchok - 12/10/2018 Neuman, Simi 10:00 -…" at bounding box center [646, 600] width 817 height 596
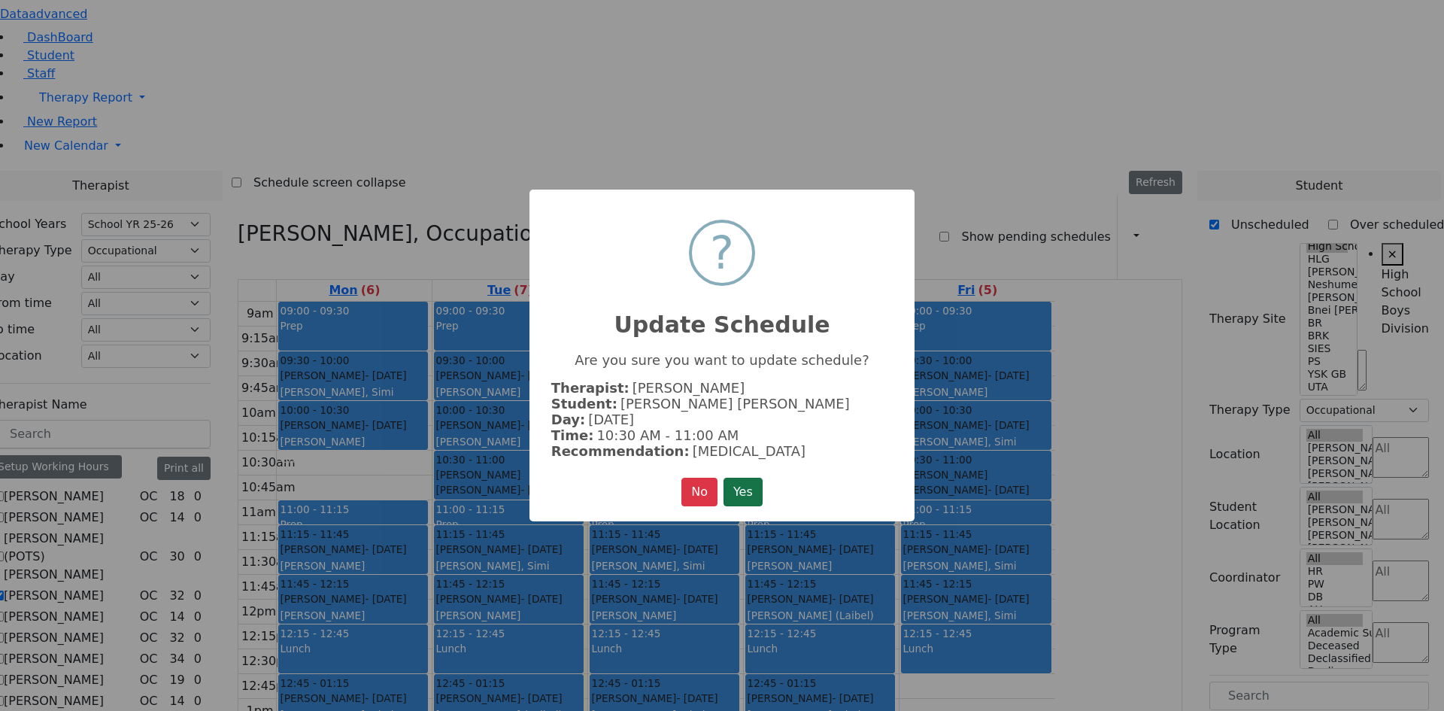
click at [744, 497] on button "Yes" at bounding box center [742, 491] width 39 height 29
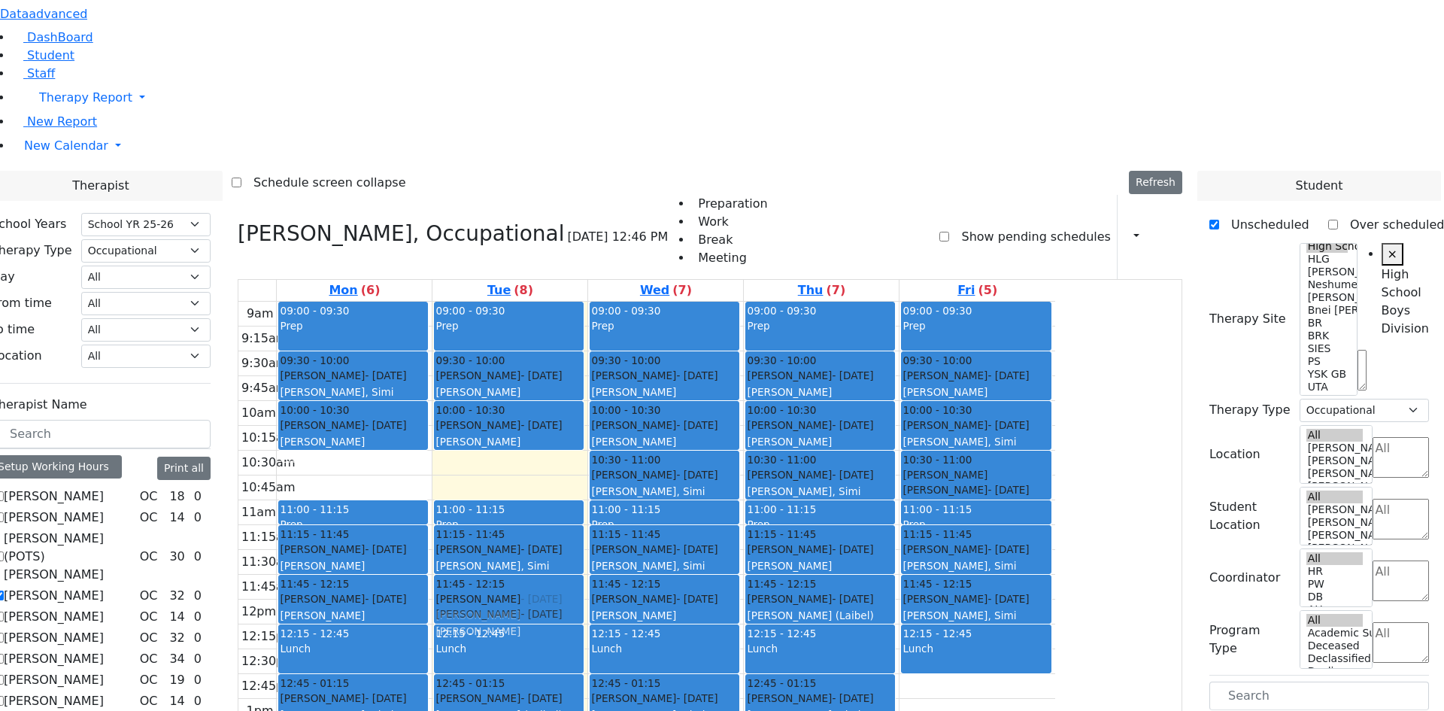
drag, startPoint x: 650, startPoint y: 260, endPoint x: 633, endPoint y: 385, distance: 126.0
click at [587, 385] on div "09:00 - 09:30 Prep 09:30 - 10:00 Polchak Chaim - 02/02/2013 Kramer Bluma 10:00 …" at bounding box center [509, 600] width 155 height 596
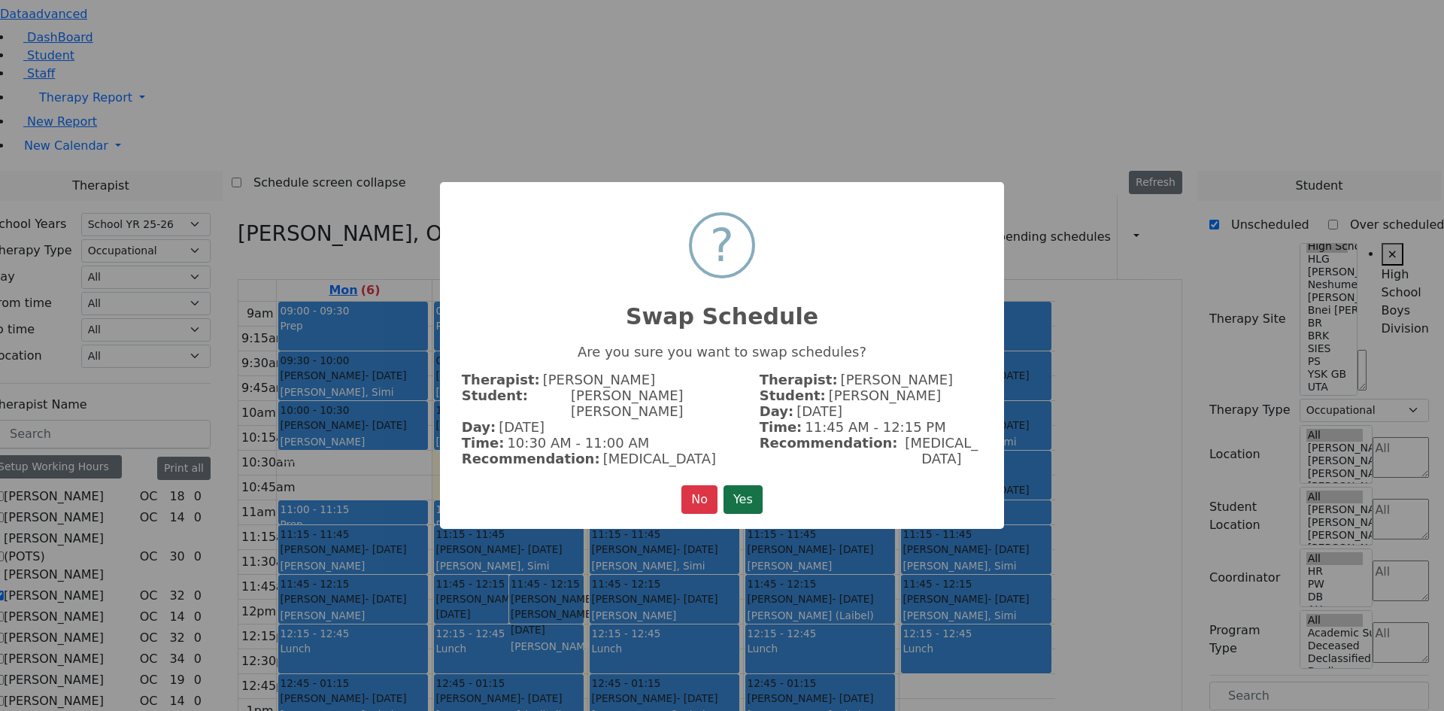
click at [735, 485] on button "Yes" at bounding box center [742, 499] width 39 height 29
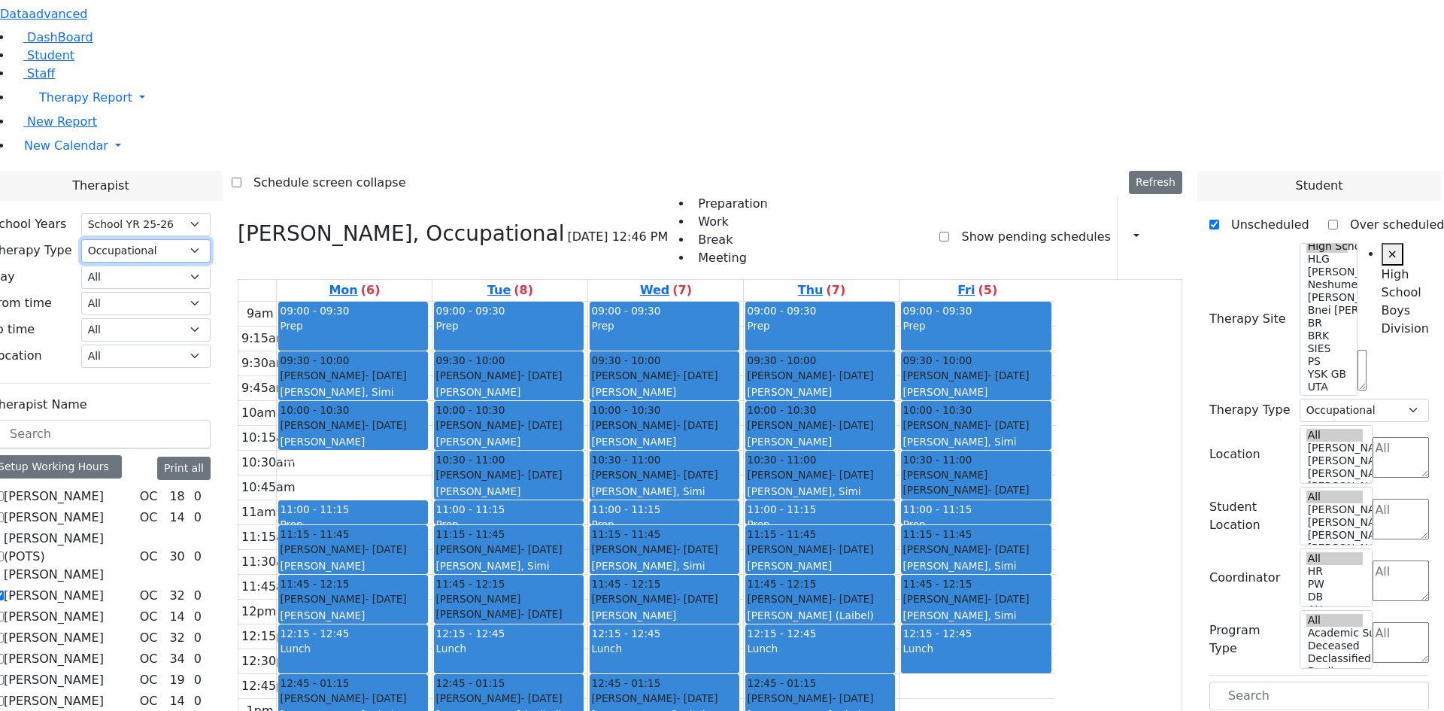
click at [211, 239] on select "All Psych Hearing Vision Speech Physical Occupational" at bounding box center [145, 250] width 129 height 23
select select "2"
click at [211, 239] on select "All Psych Hearing Vision Speech Physical Occupational" at bounding box center [145, 250] width 129 height 23
select select "2"
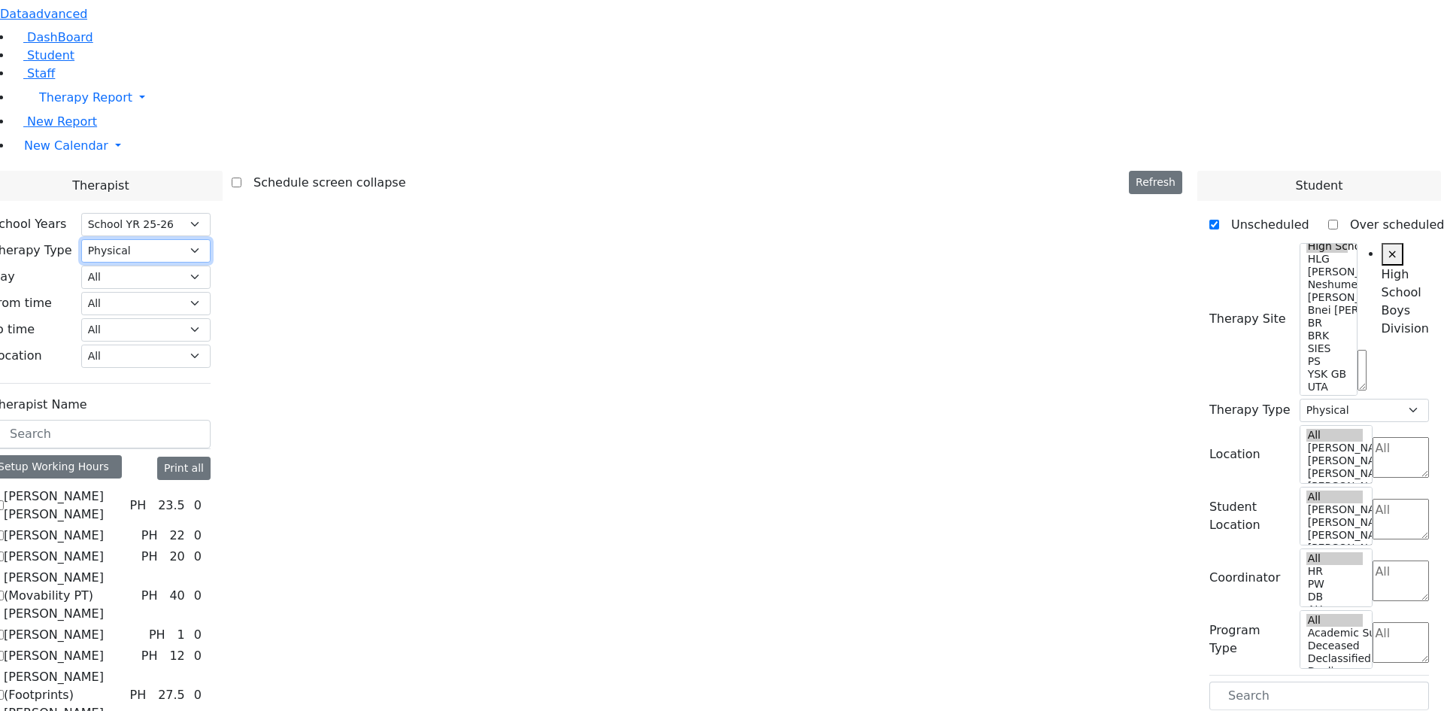
click at [211, 239] on select "All Psych Hearing Vision Speech Physical Occupational" at bounding box center [145, 250] width 129 height 23
select select "3"
click at [211, 239] on select "All Psych Hearing Vision Speech Physical Occupational" at bounding box center [145, 250] width 129 height 23
select select "3"
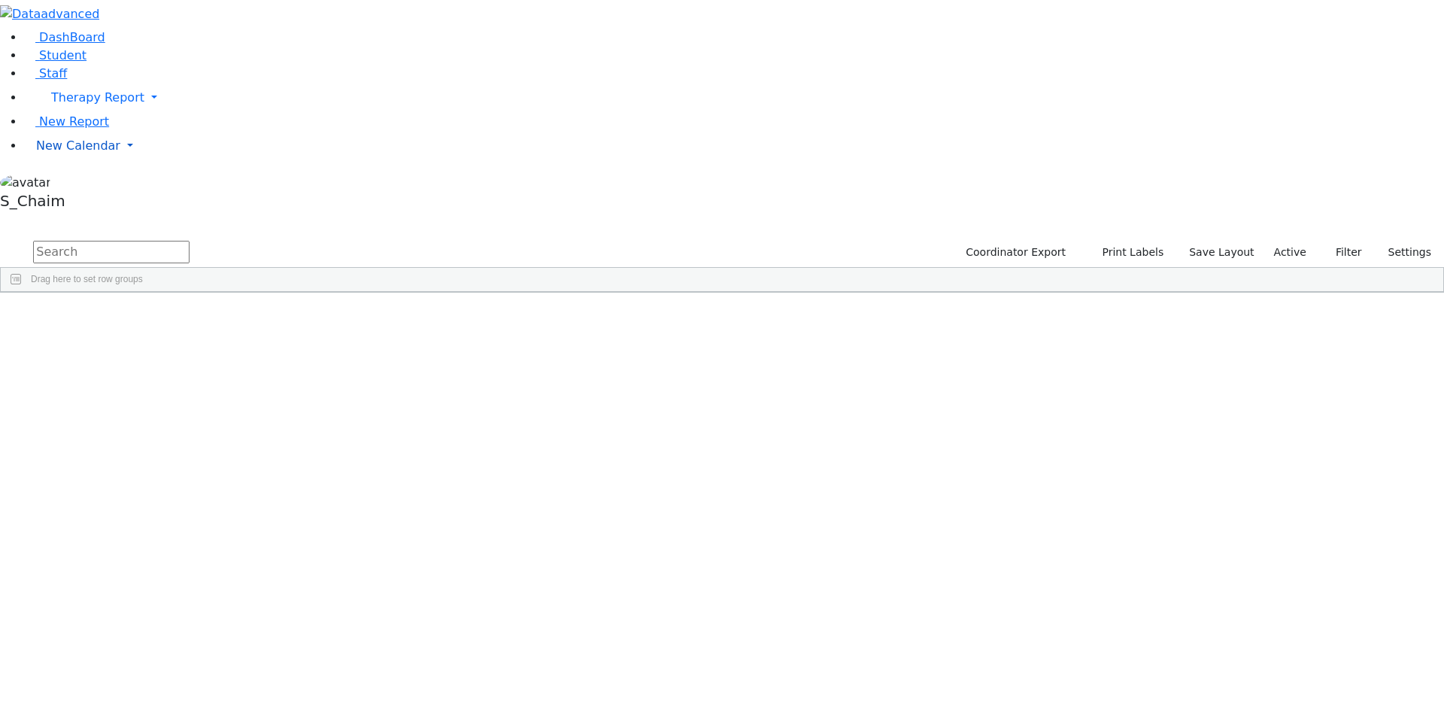
click at [92, 105] on span "New Calendar" at bounding box center [97, 97] width 93 height 14
click at [86, 183] on span "Calendar" at bounding box center [59, 175] width 54 height 14
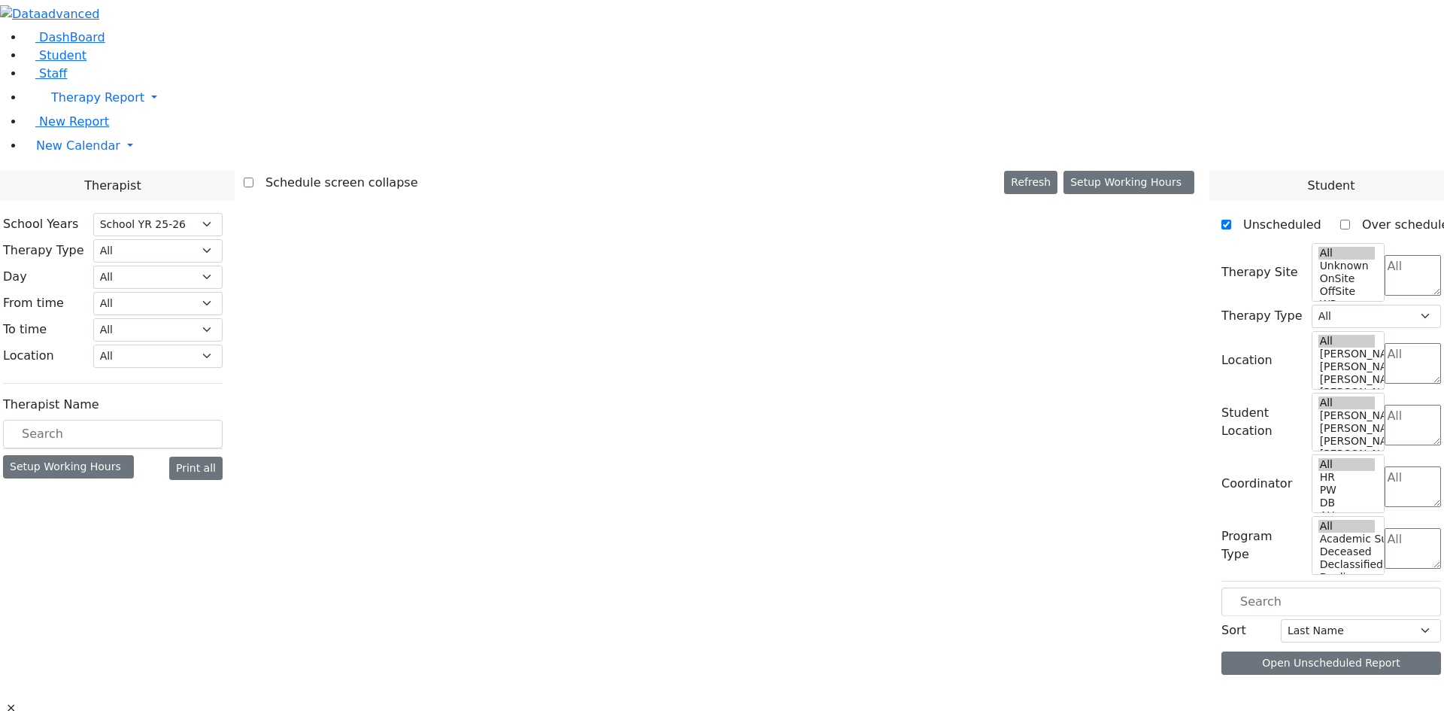
select select "212"
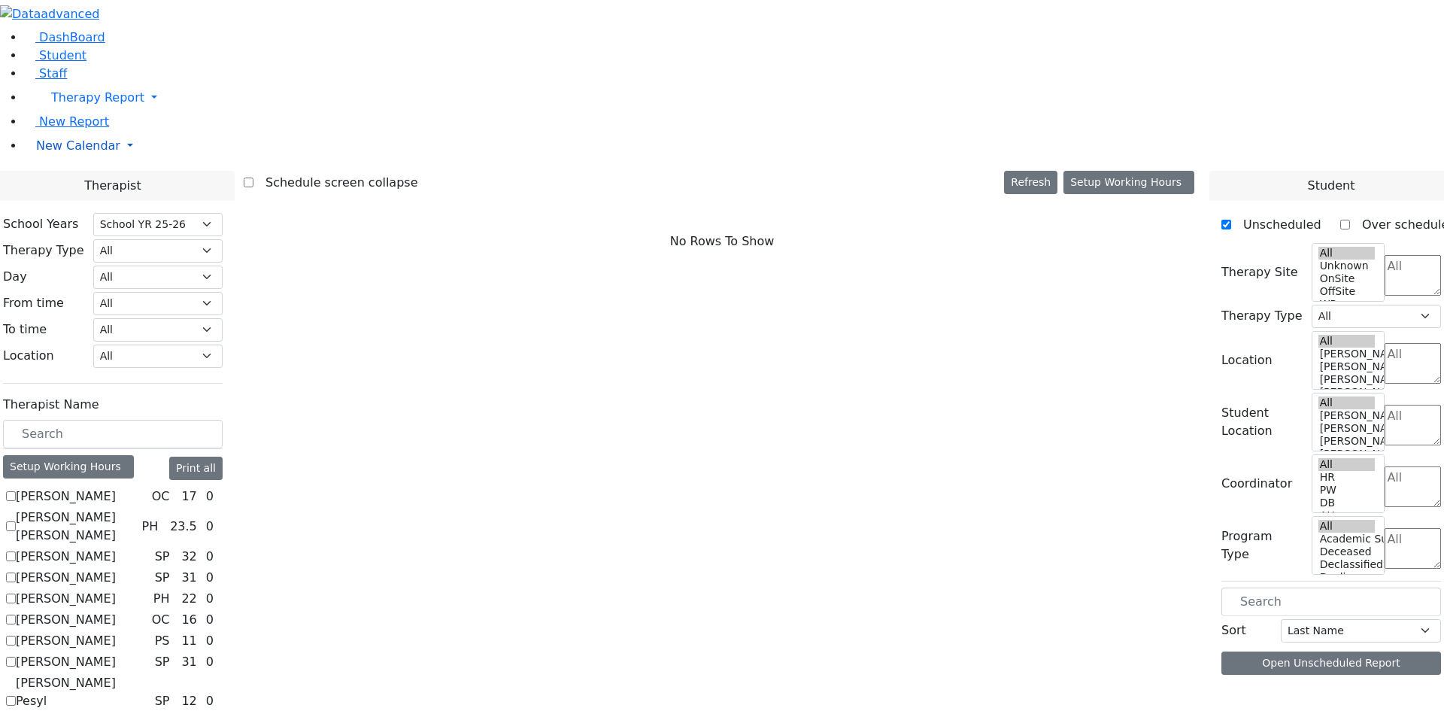
click at [81, 113] on link "New Calendar" at bounding box center [734, 98] width 1420 height 30
click at [95, 201] on link "Teacher Report" at bounding box center [79, 193] width 94 height 14
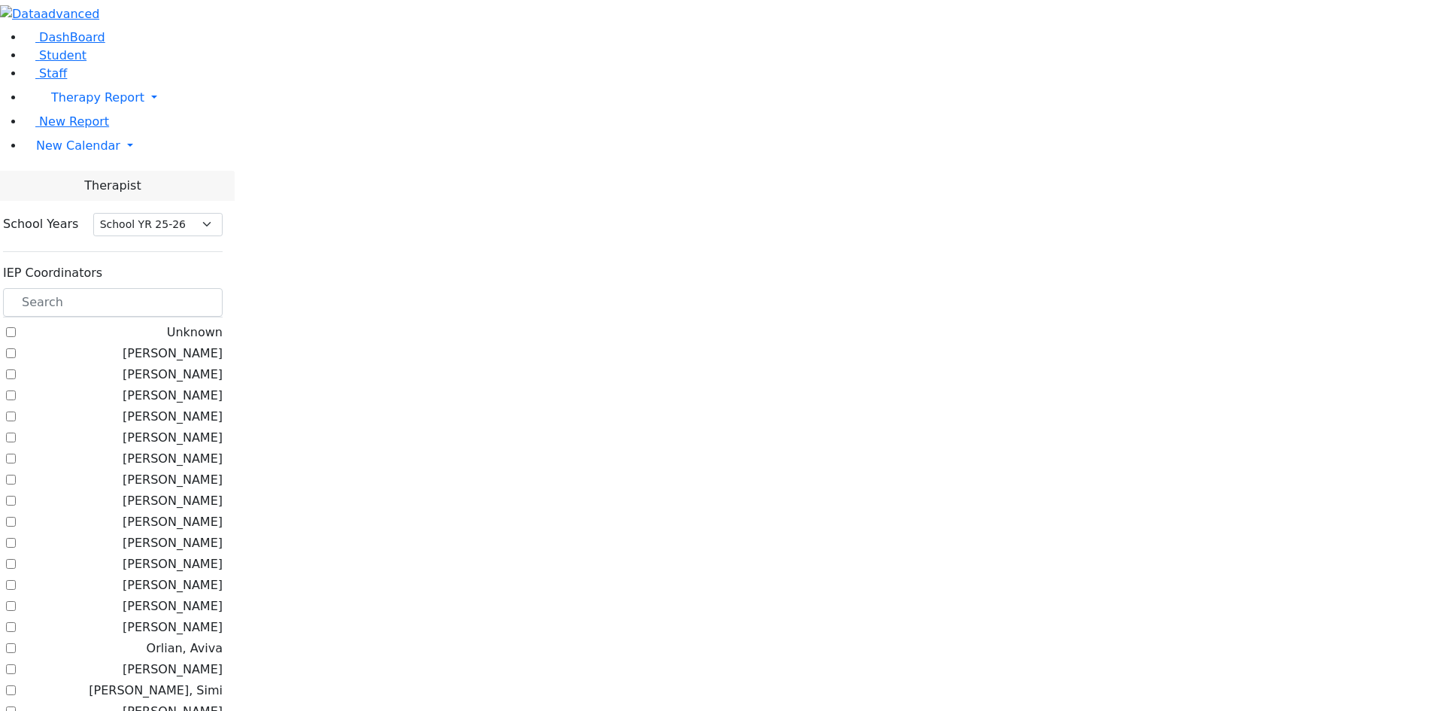
select select "212"
click at [223, 534] on label "[PERSON_NAME]" at bounding box center [173, 543] width 100 height 18
click at [16, 538] on input "[PERSON_NAME]" at bounding box center [11, 543] width 10 height 10
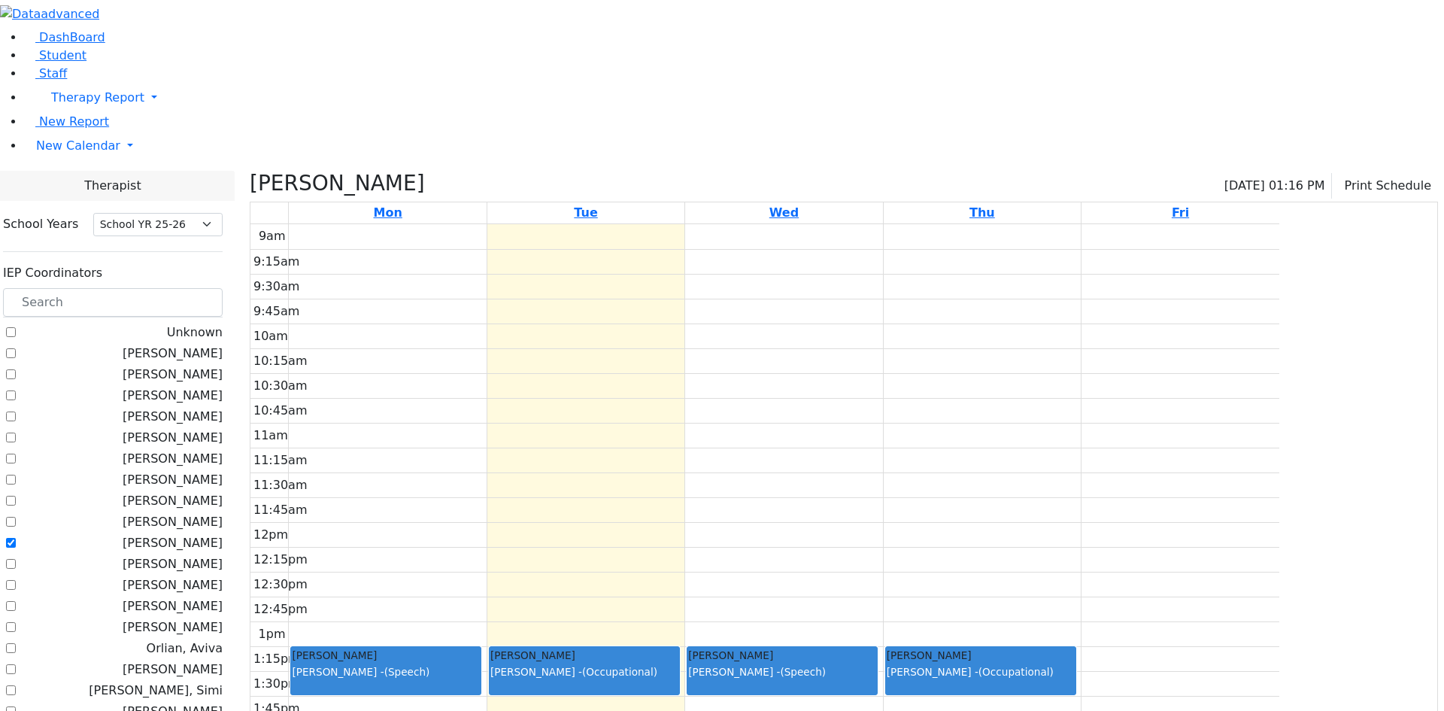
click at [223, 534] on label "[PERSON_NAME]" at bounding box center [173, 543] width 100 height 18
click at [16, 538] on input "[PERSON_NAME]" at bounding box center [11, 543] width 10 height 10
checkbox input "false"
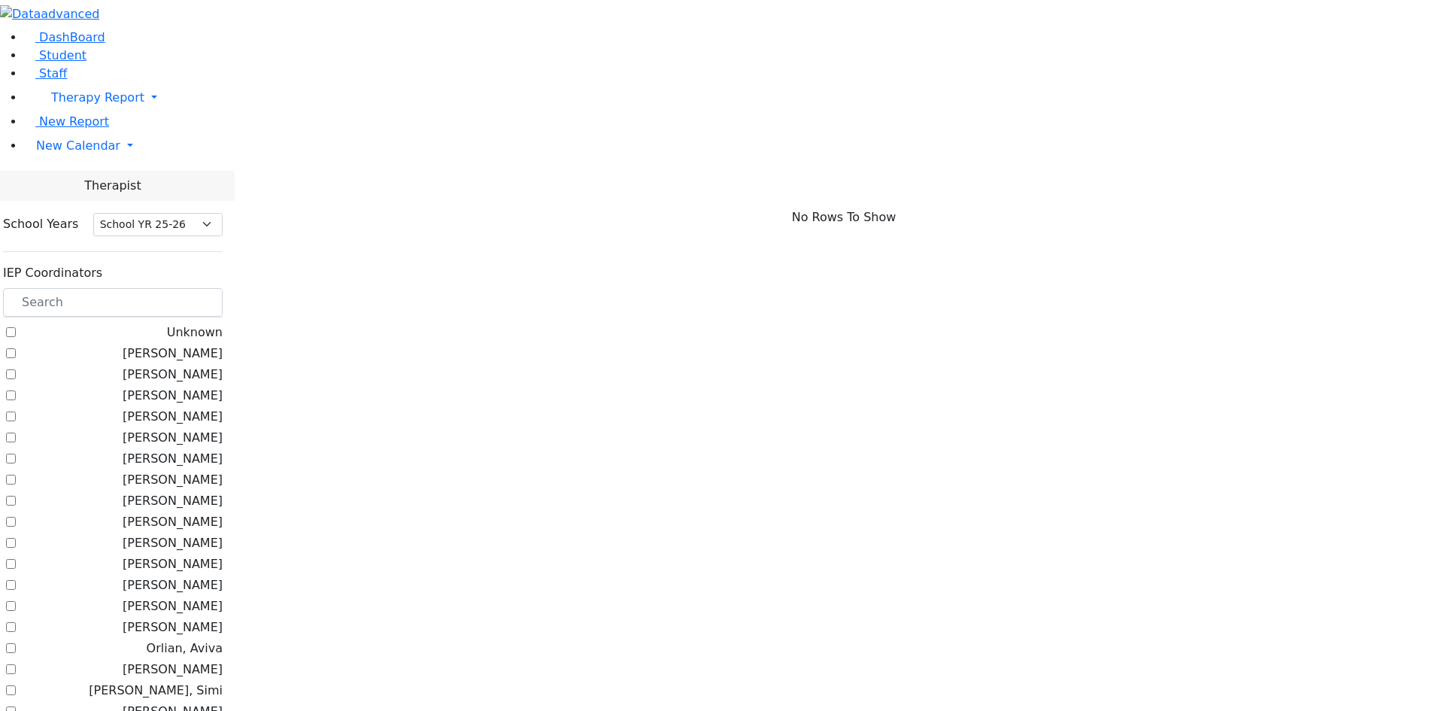
scroll to position [301, 0]
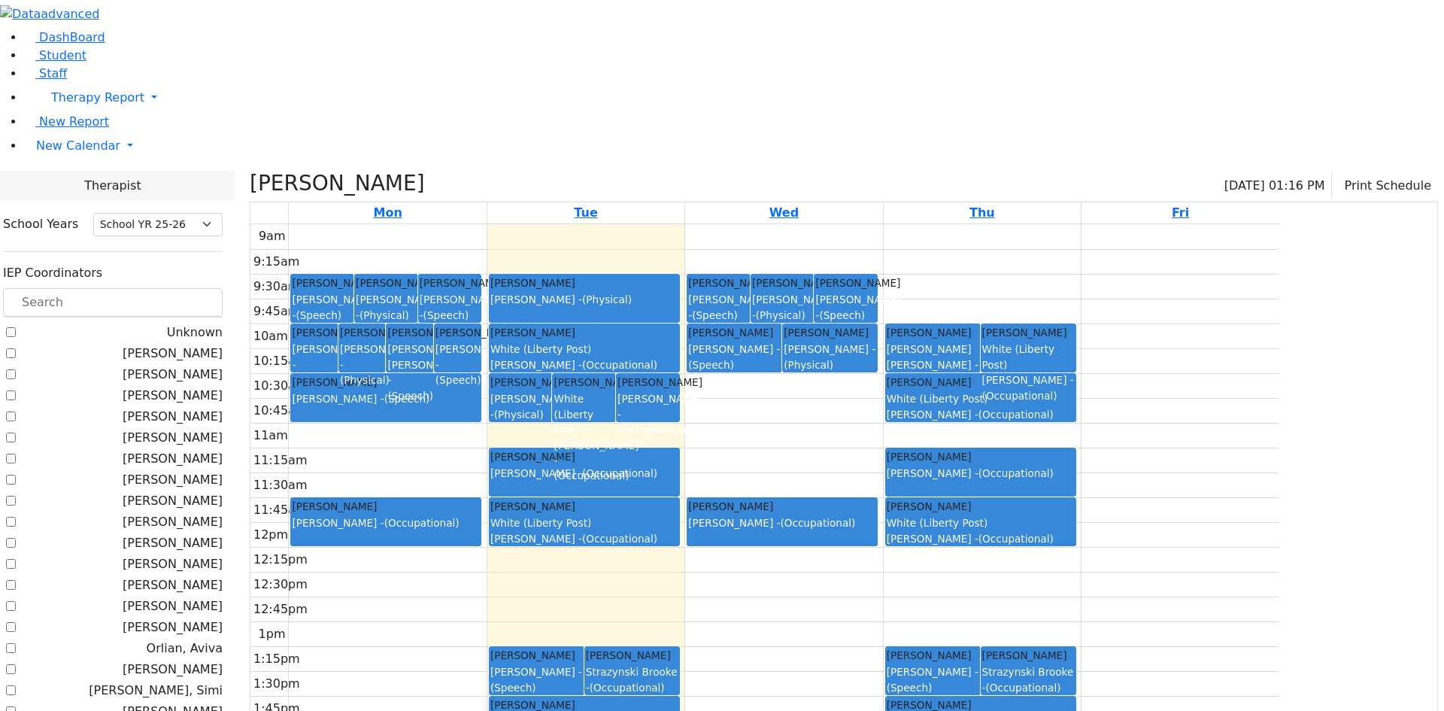
checkbox input "false"
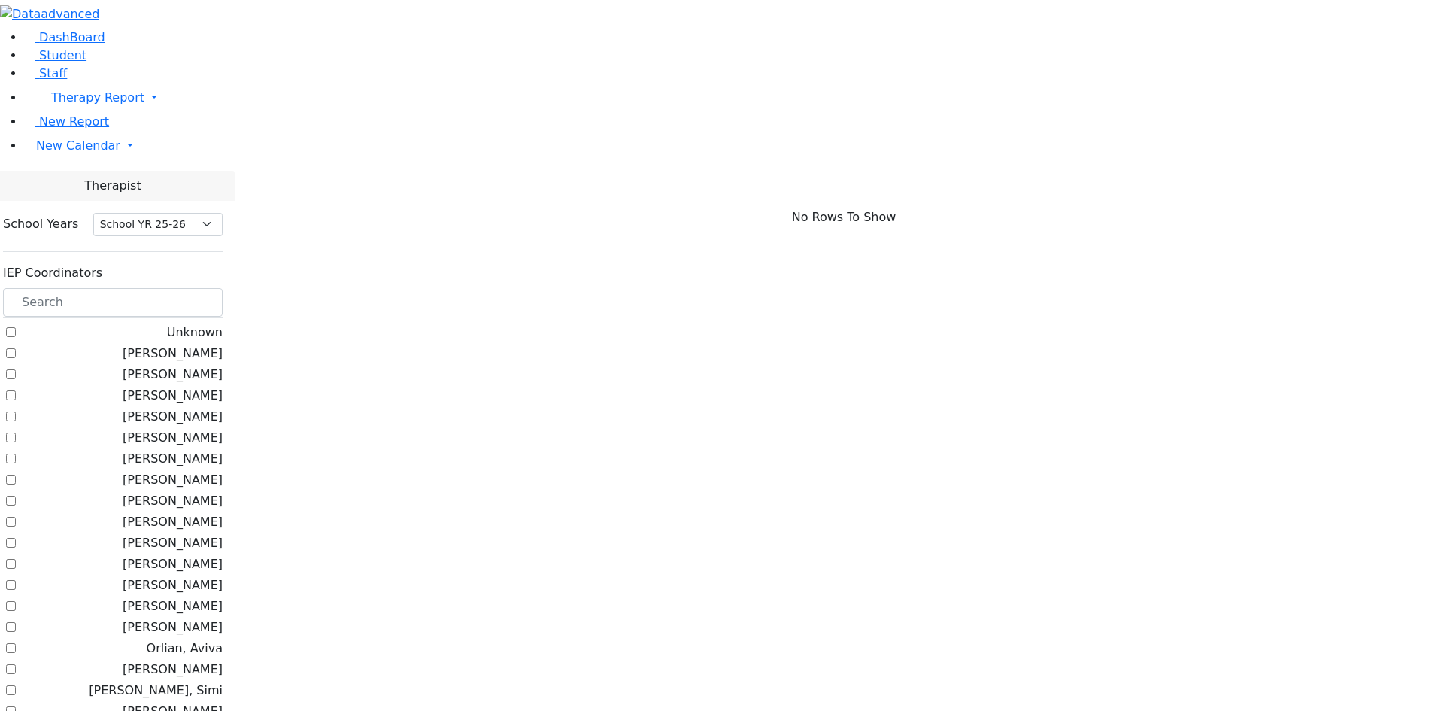
scroll to position [0, 0]
click at [223, 429] on label "[PERSON_NAME]" at bounding box center [173, 438] width 100 height 18
click at [16, 432] on input "[PERSON_NAME]" at bounding box center [11, 437] width 10 height 10
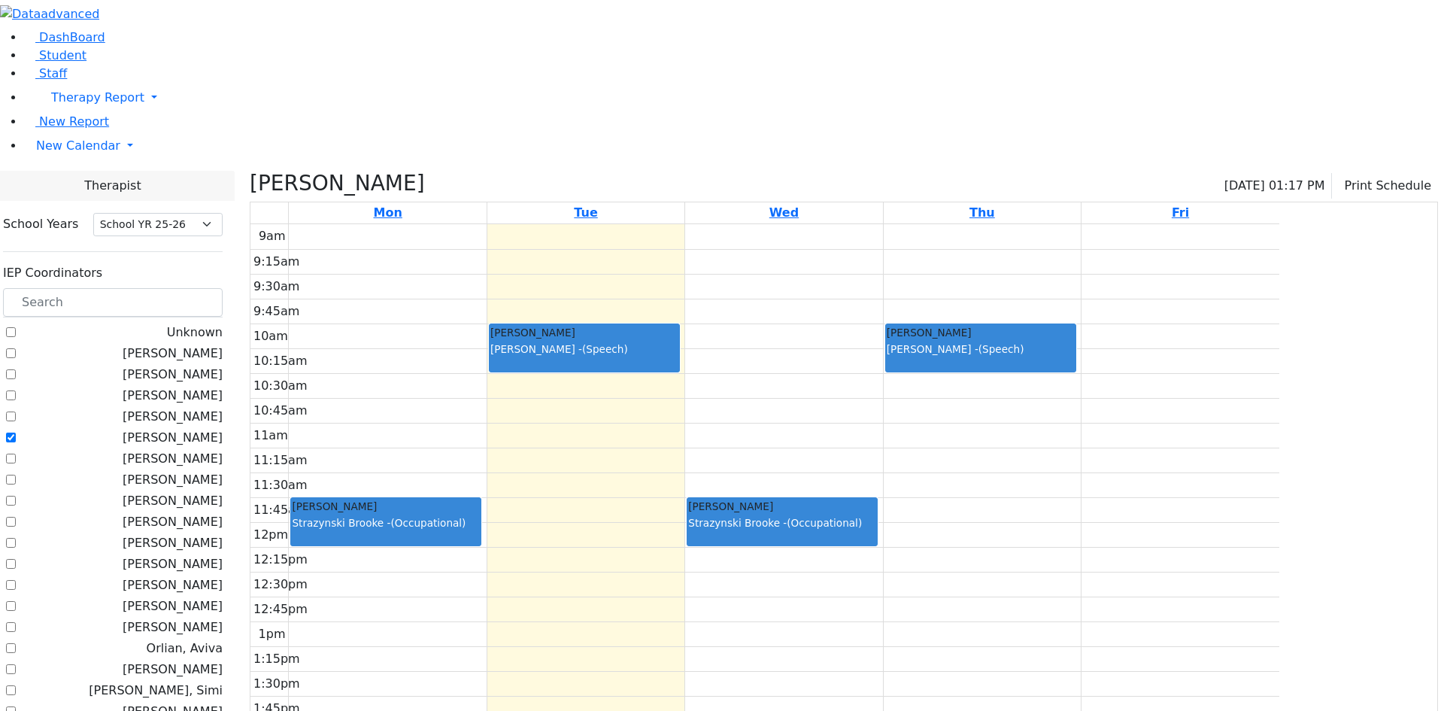
click at [223, 429] on label "[PERSON_NAME]" at bounding box center [173, 438] width 100 height 18
click at [16, 432] on input "[PERSON_NAME]" at bounding box center [11, 437] width 10 height 10
checkbox input "false"
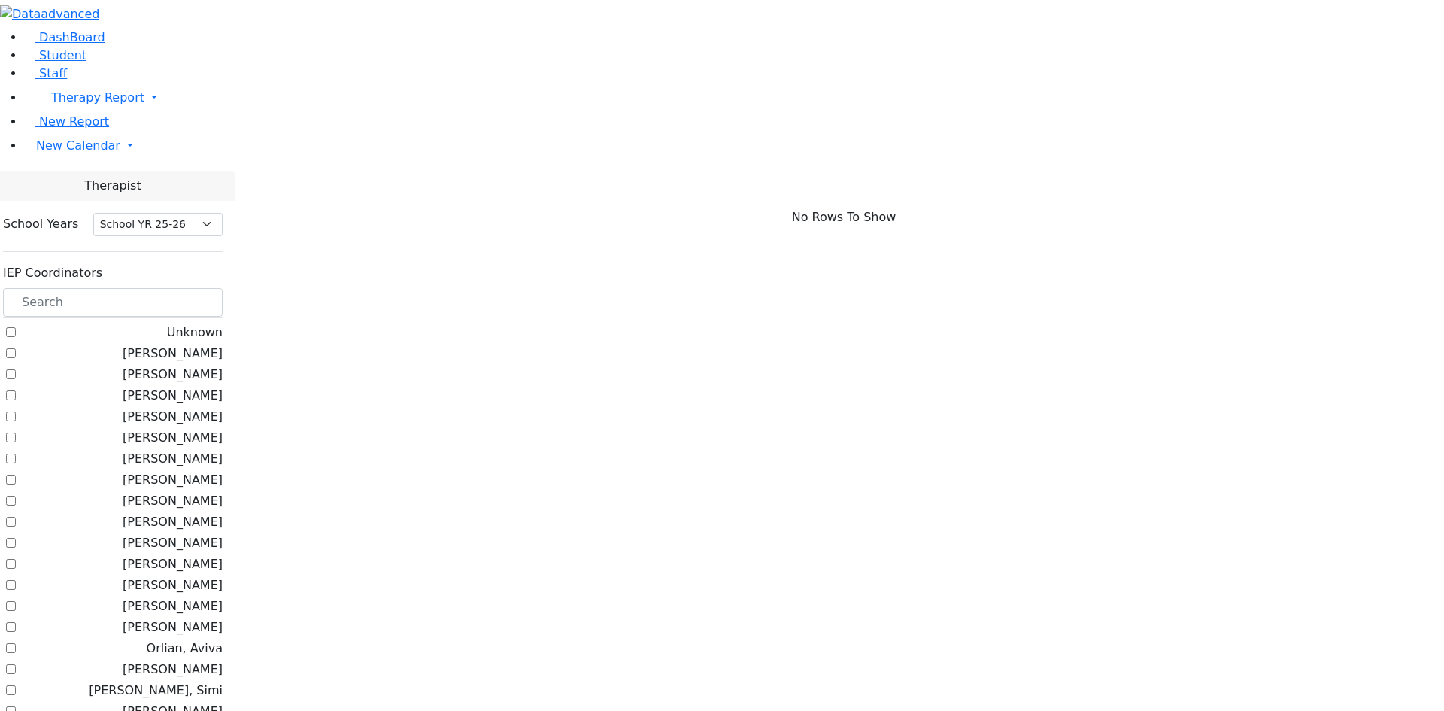
click at [223, 702] on label "[PERSON_NAME]" at bounding box center [173, 711] width 100 height 18
click at [16, 706] on input "[PERSON_NAME]" at bounding box center [11, 711] width 10 height 10
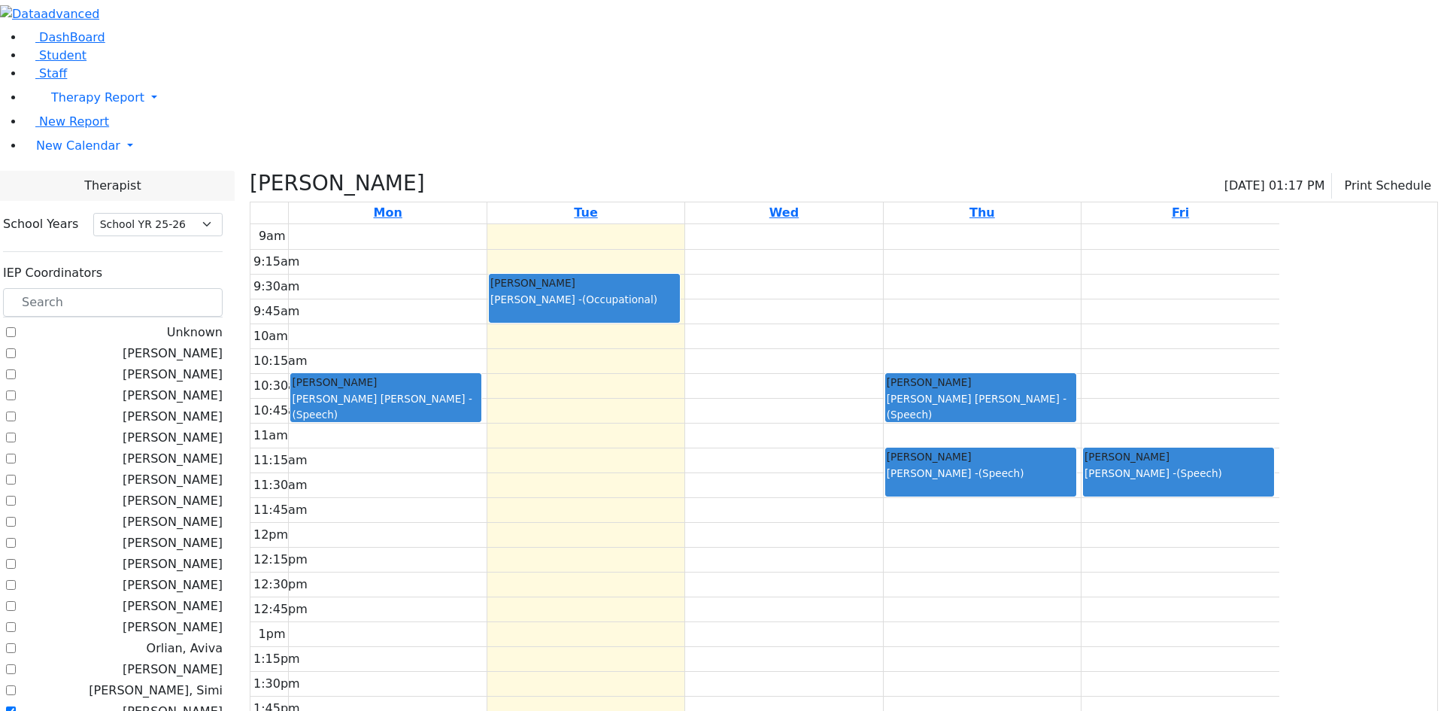
click at [223, 702] on label "[PERSON_NAME]" at bounding box center [173, 711] width 100 height 18
click at [16, 706] on input "[PERSON_NAME]" at bounding box center [11, 711] width 10 height 10
checkbox input "false"
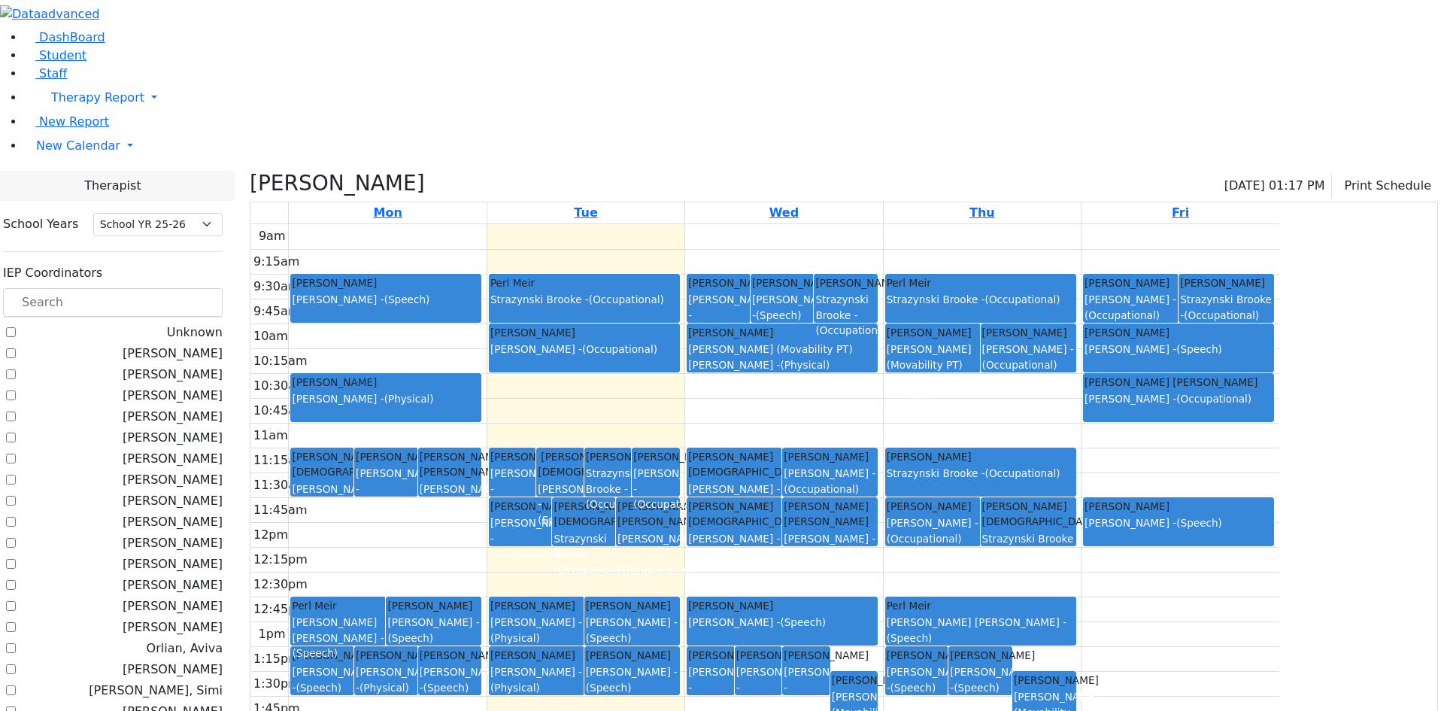
checkbox input "false"
